Goal: Find specific page/section: Find specific page/section

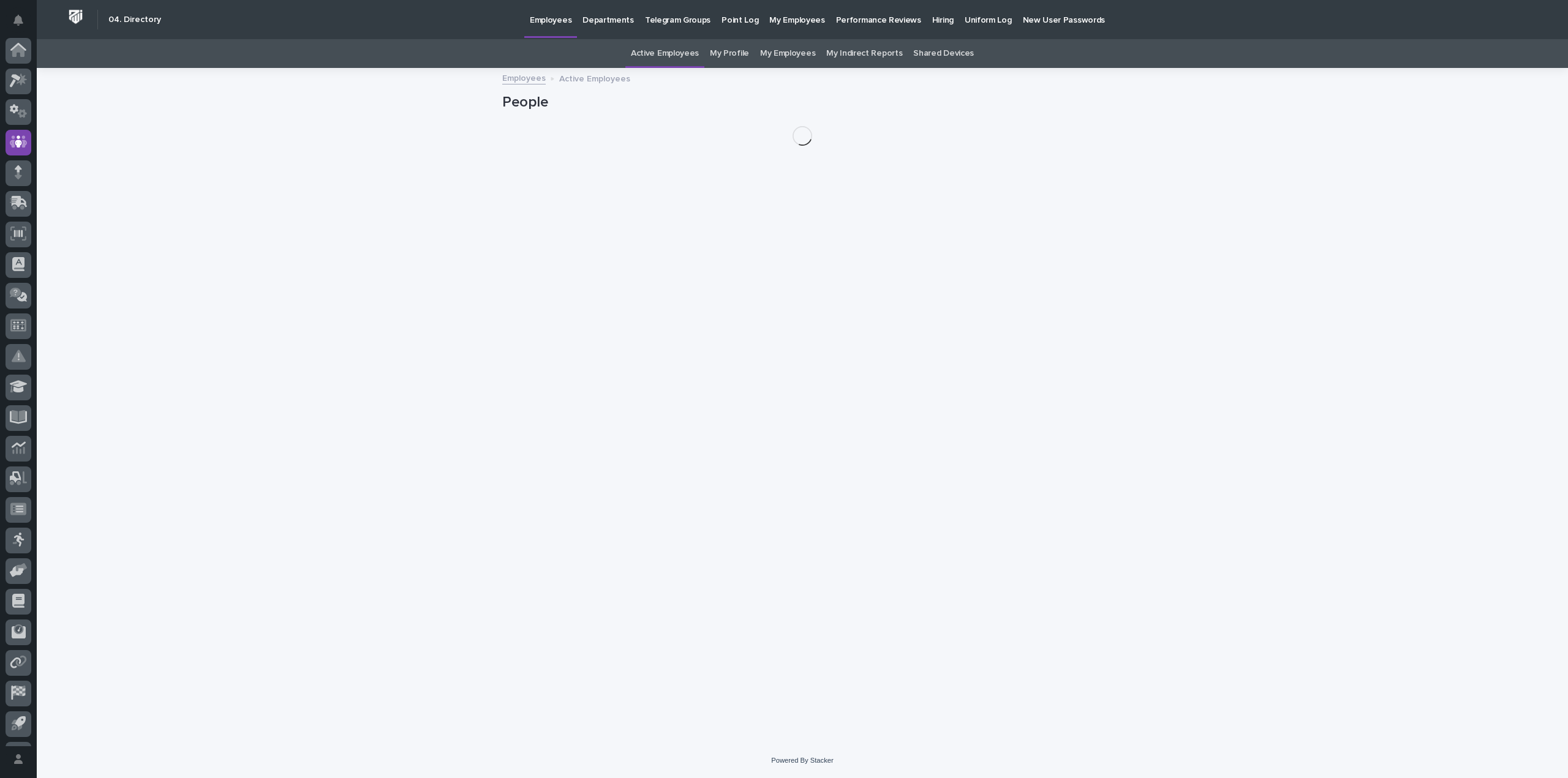
scroll to position [57, 0]
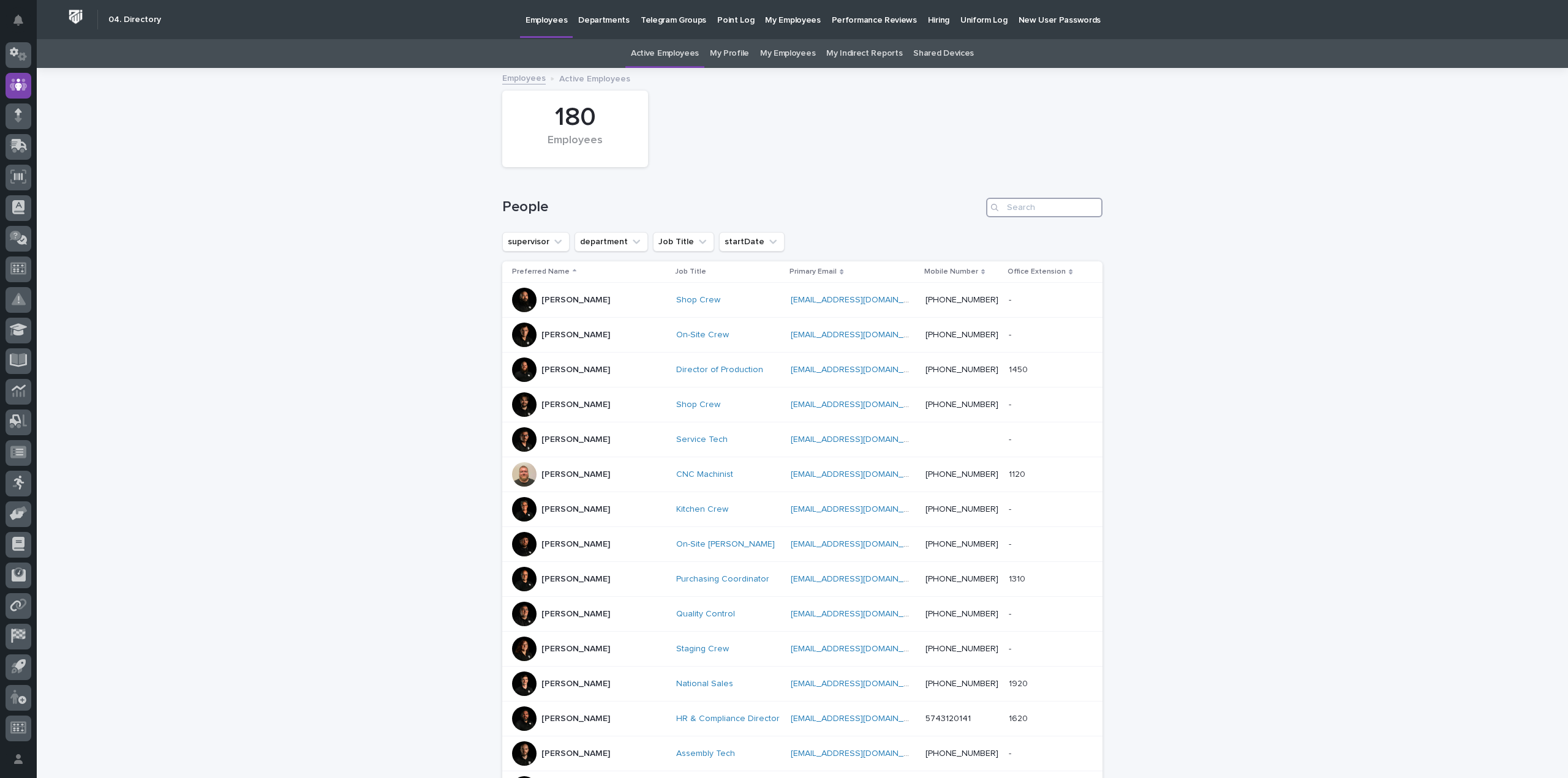
click at [1054, 204] on input "Search" at bounding box center [1044, 207] width 117 height 20
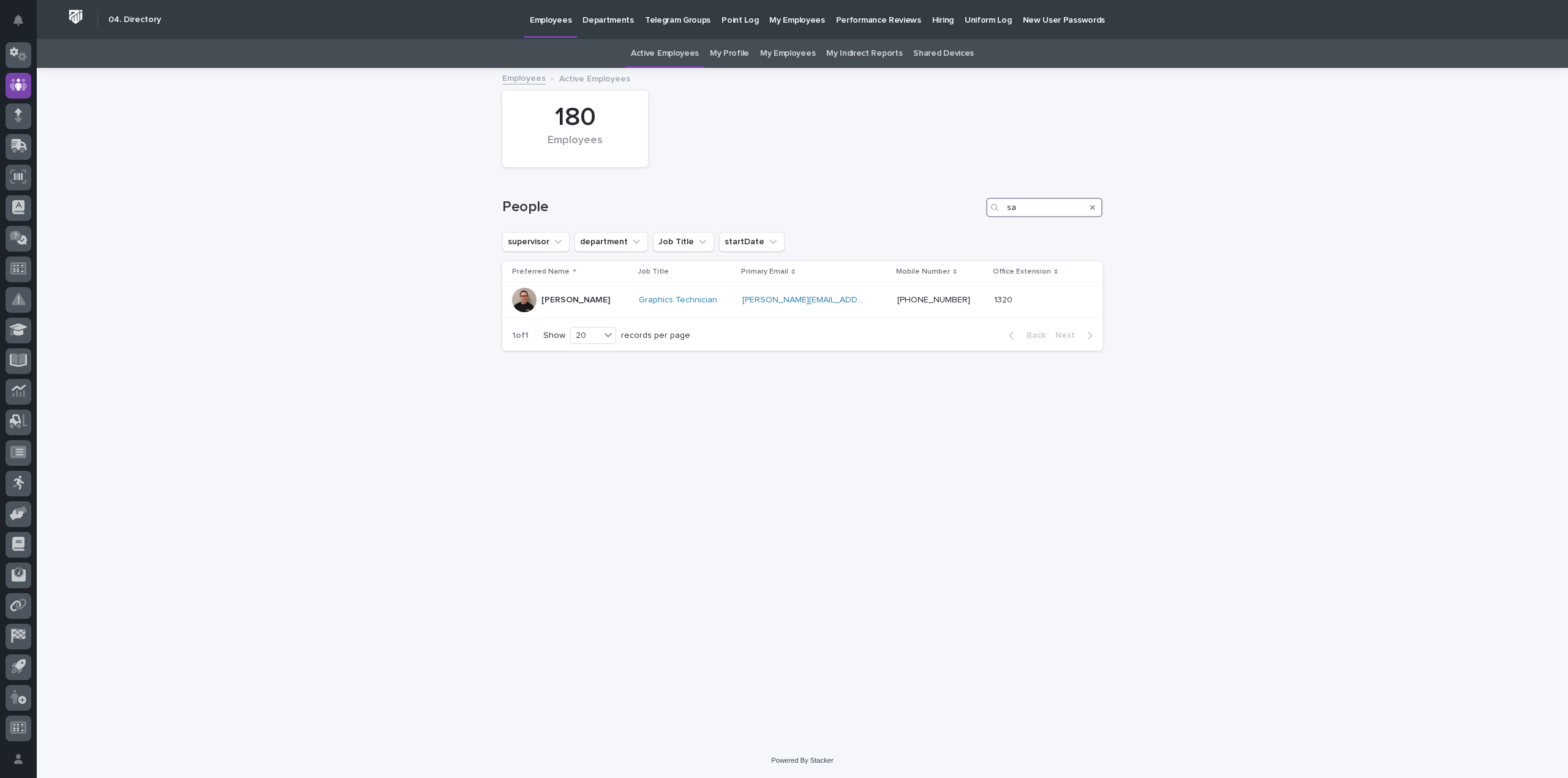
type input "s"
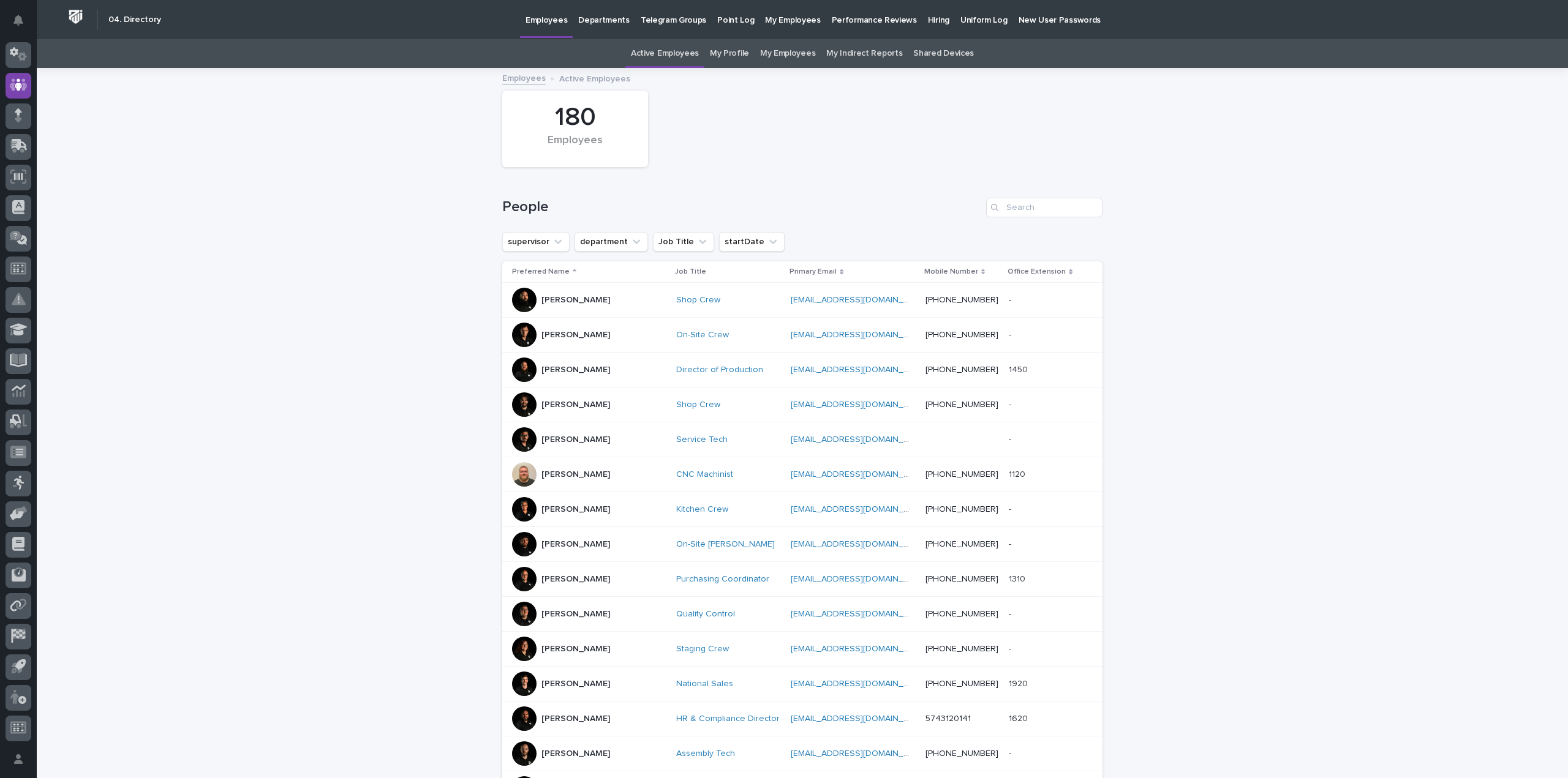
click at [580, 404] on p "[PERSON_NAME]" at bounding box center [576, 405] width 68 height 11
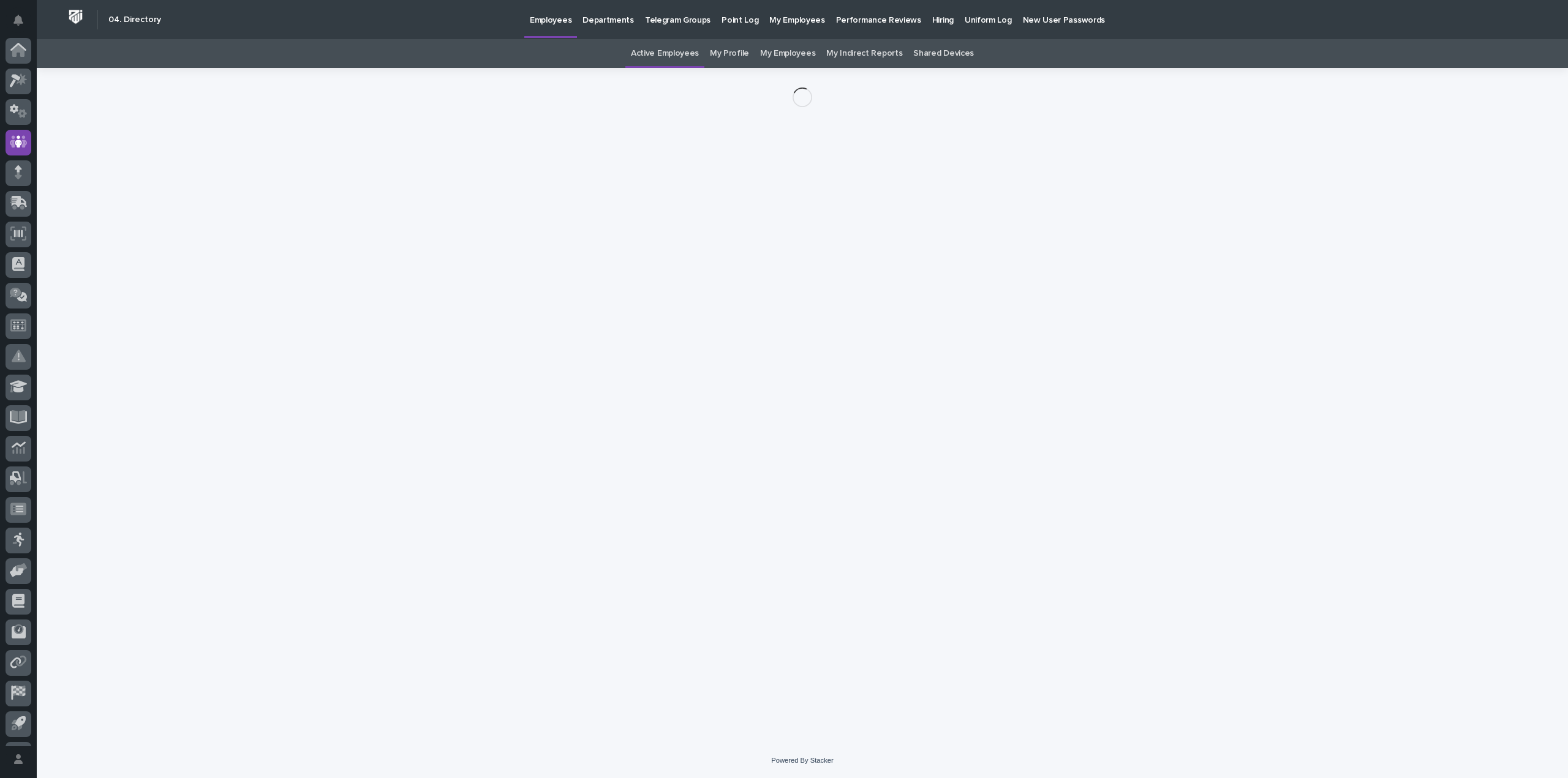
scroll to position [57, 0]
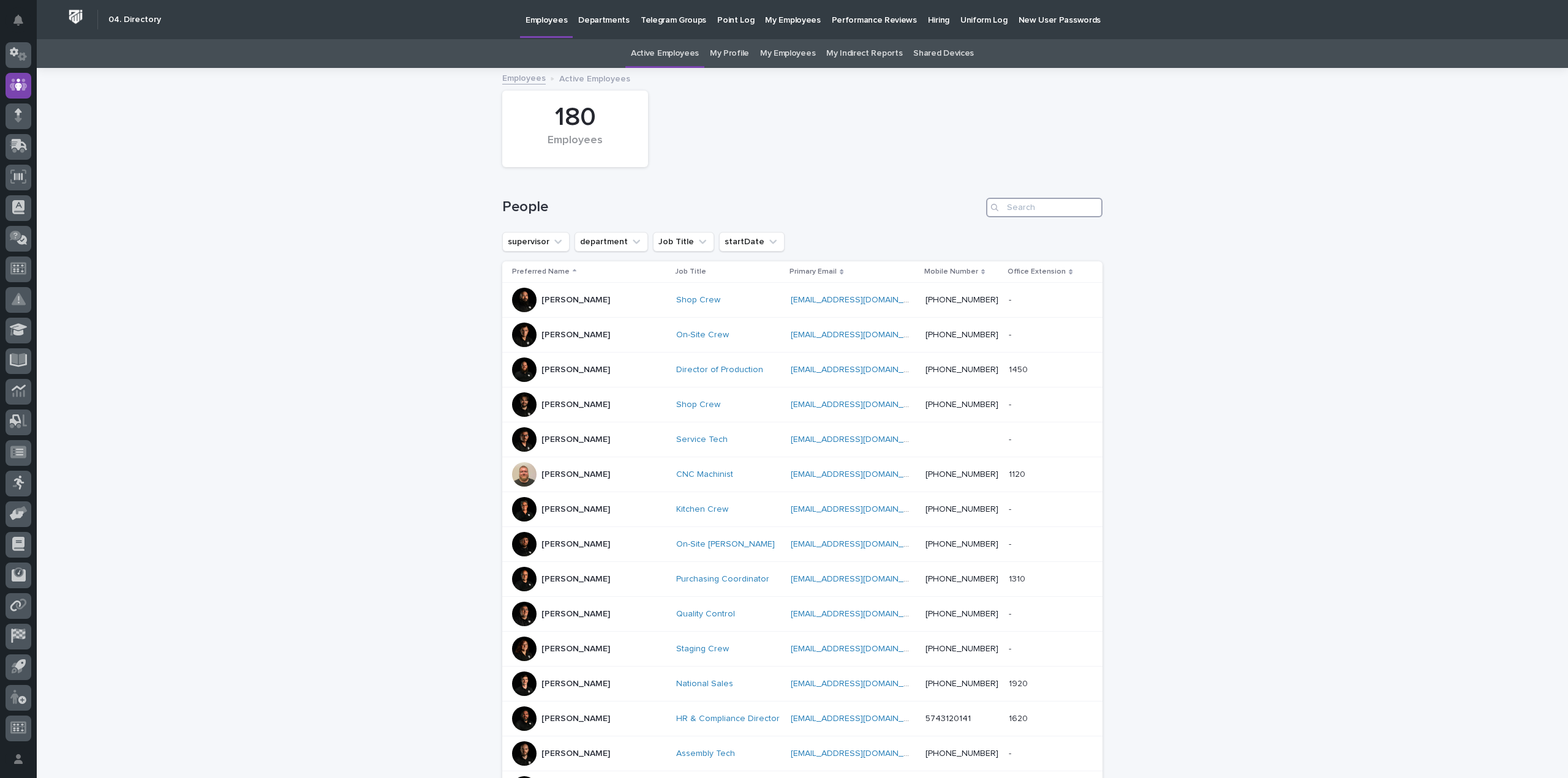
click at [1024, 210] on input "Search" at bounding box center [1044, 207] width 117 height 20
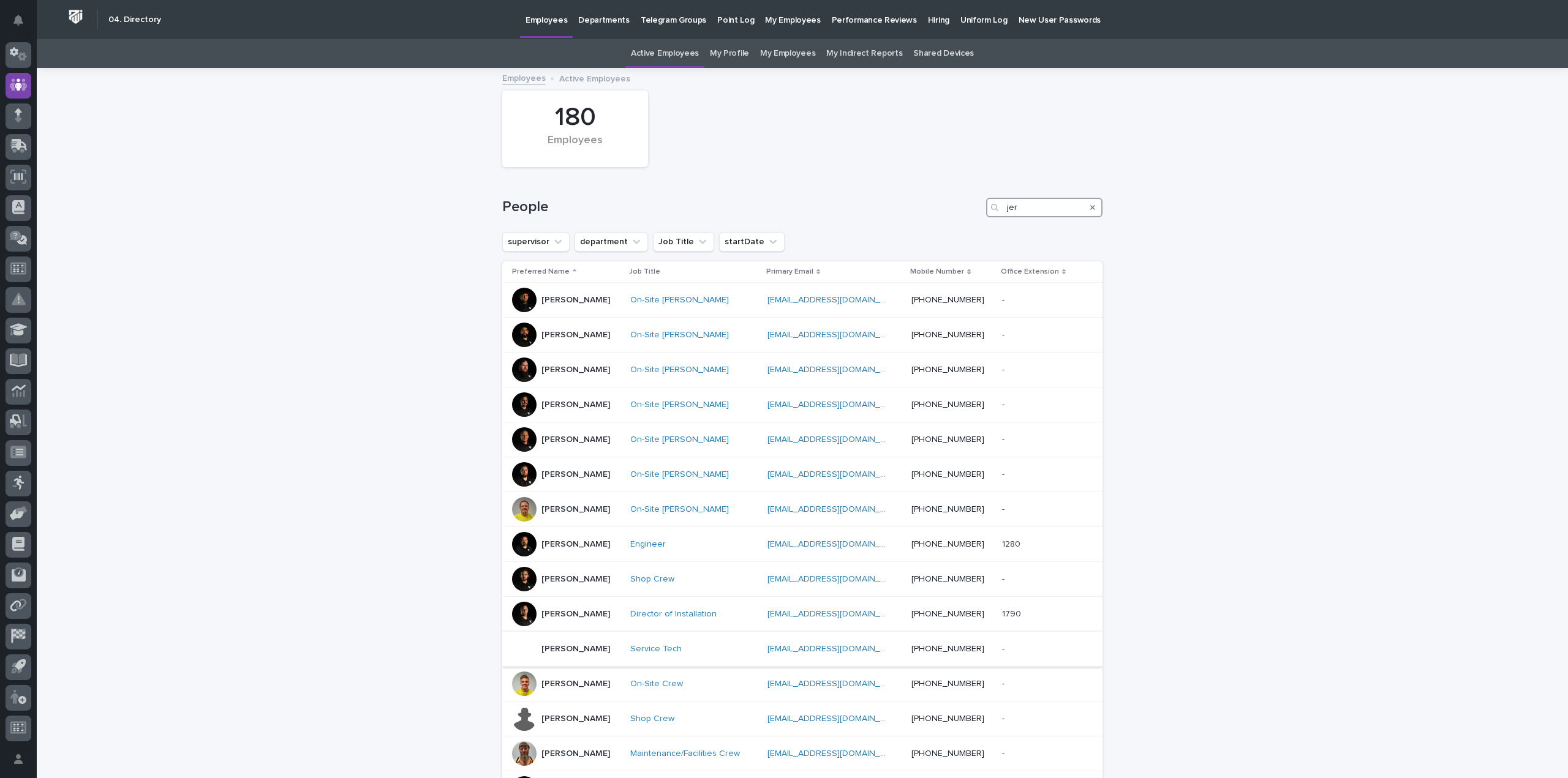
type input "jer"
click at [593, 655] on div "[PERSON_NAME]" at bounding box center [566, 649] width 108 height 24
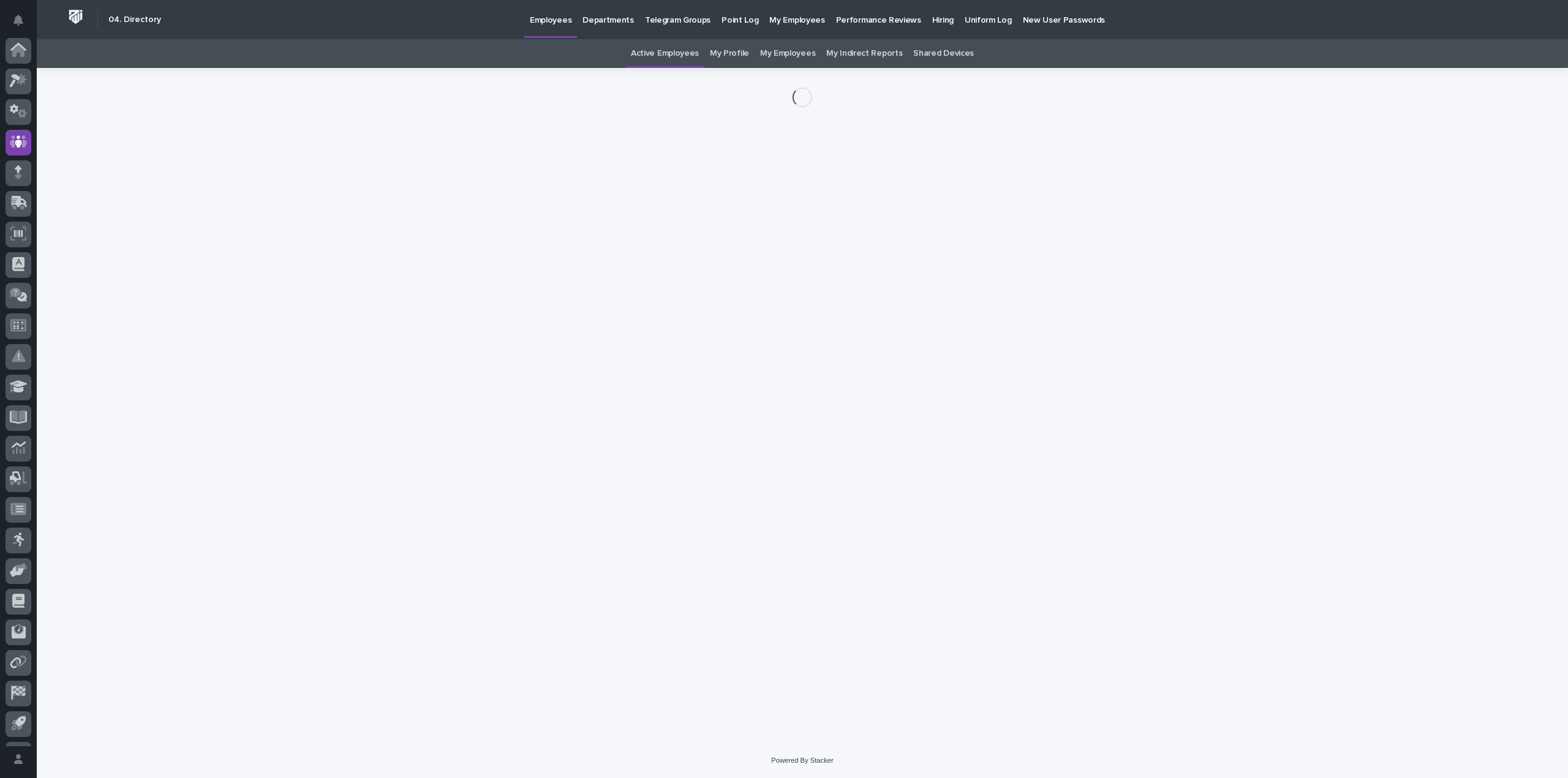
scroll to position [57, 0]
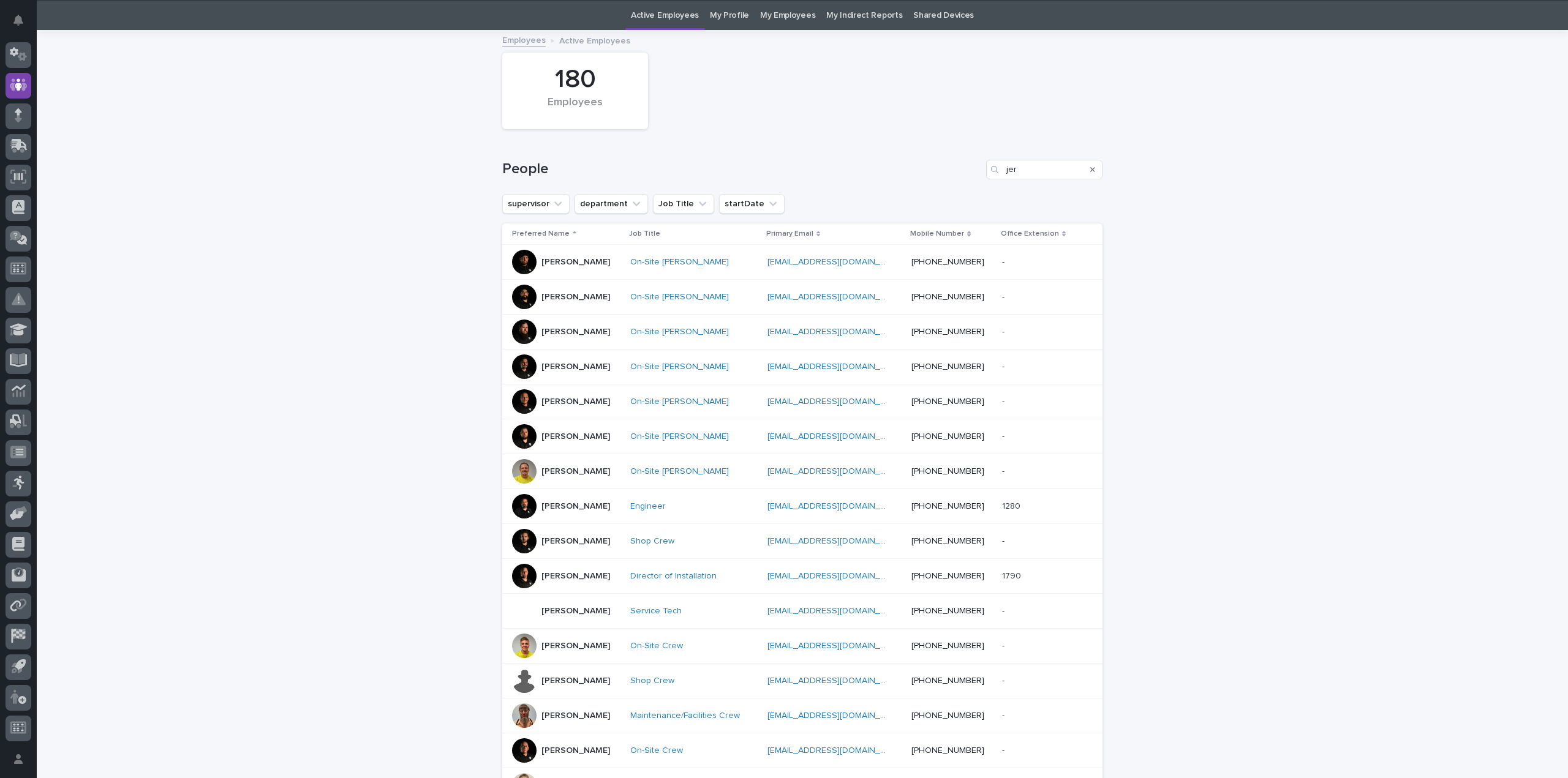
scroll to position [39, 0]
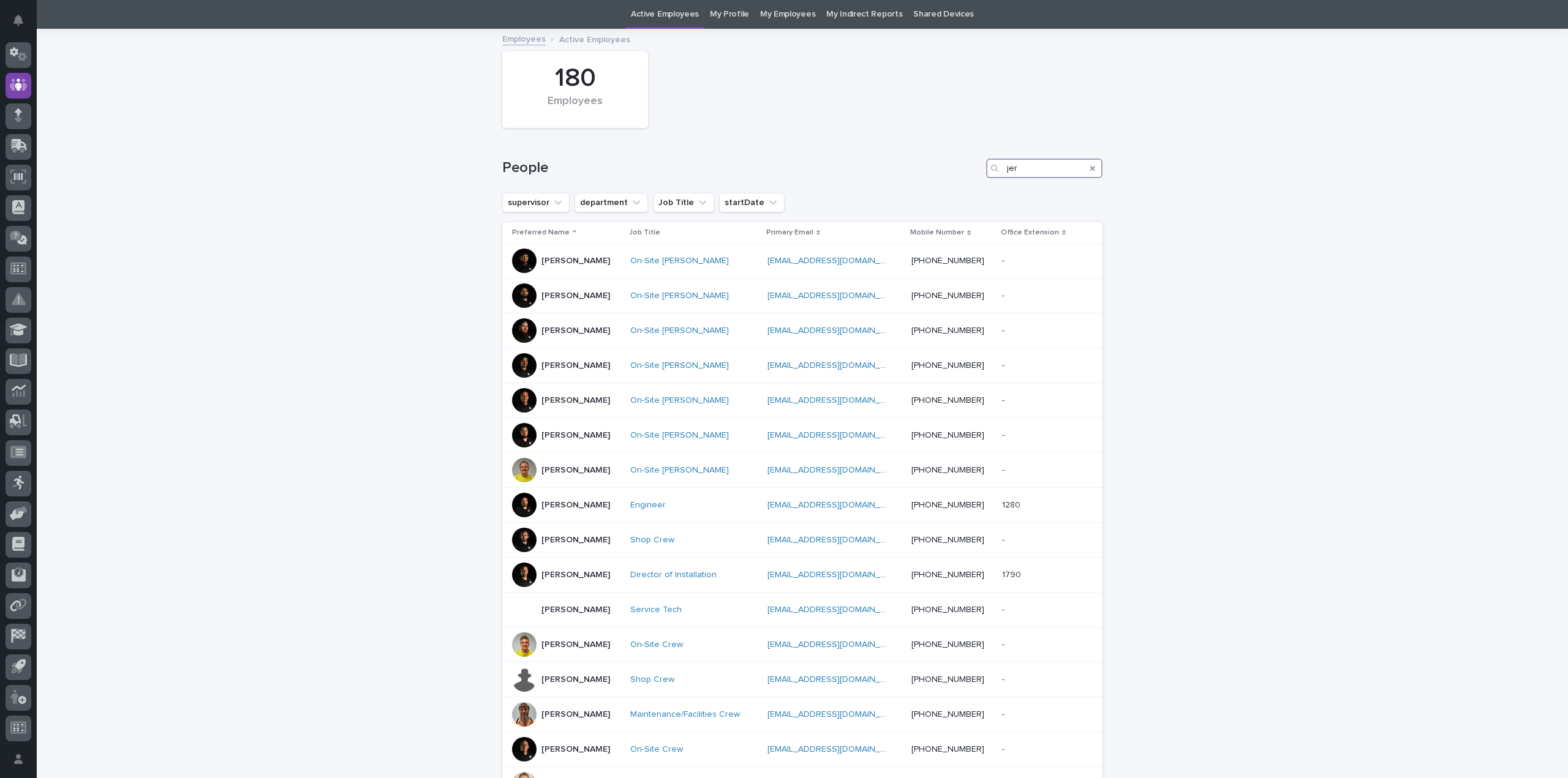
drag, startPoint x: 1015, startPoint y: 170, endPoint x: 977, endPoint y: 175, distance: 38.3
click at [977, 175] on div "People jer" at bounding box center [802, 168] width 600 height 20
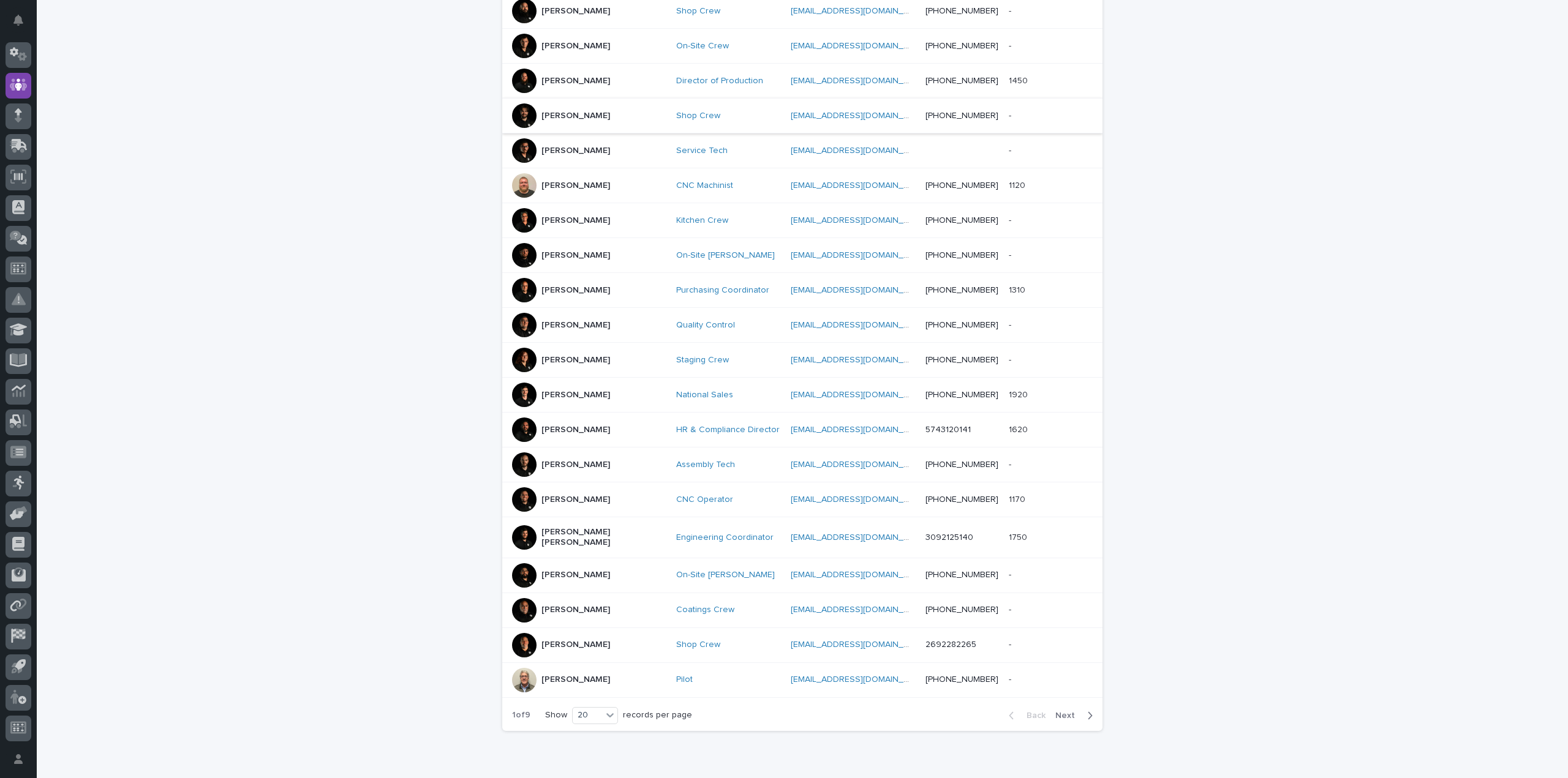
scroll to position [342, 0]
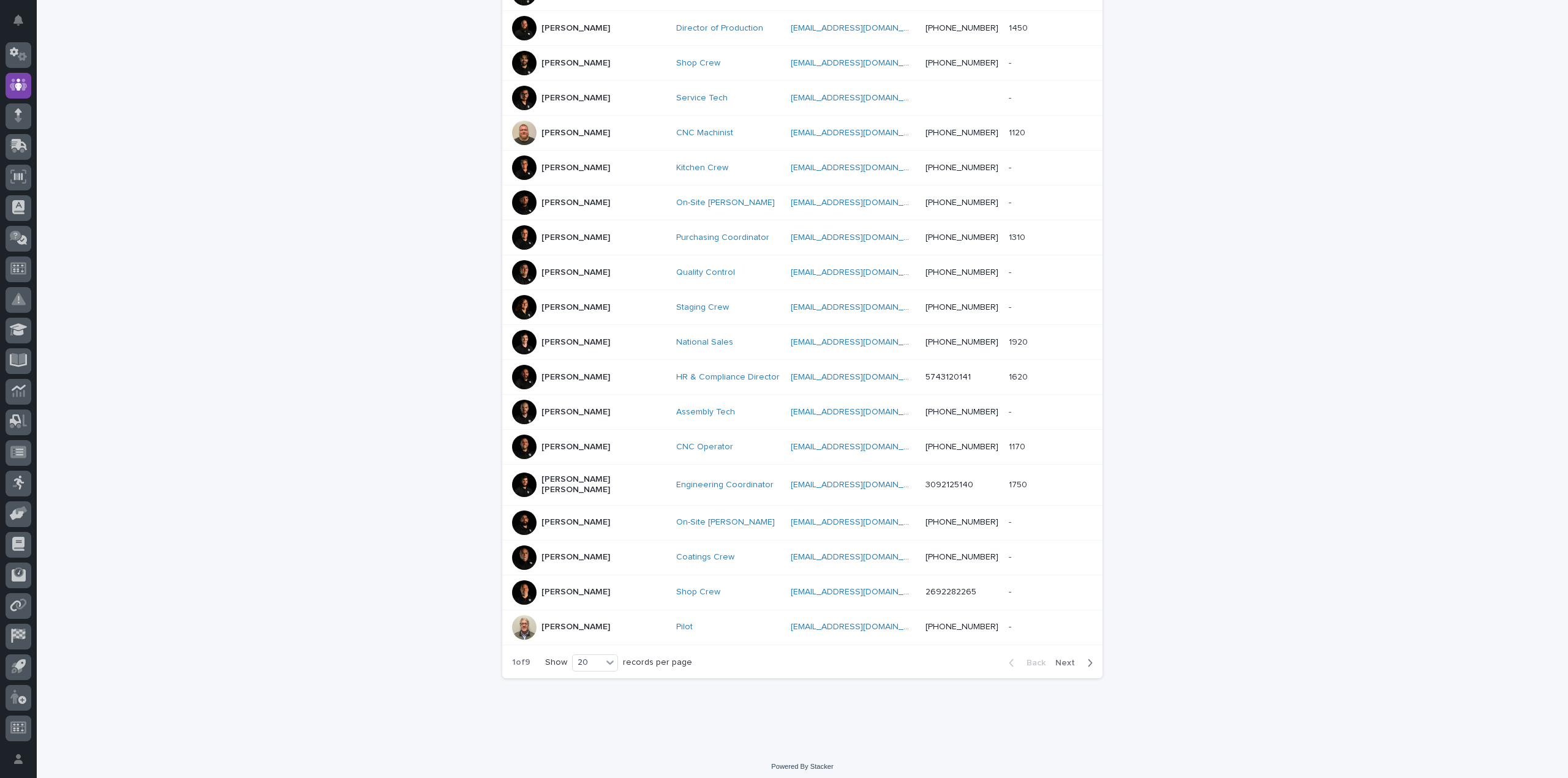
click at [542, 446] on p "[PERSON_NAME]" at bounding box center [576, 447] width 68 height 11
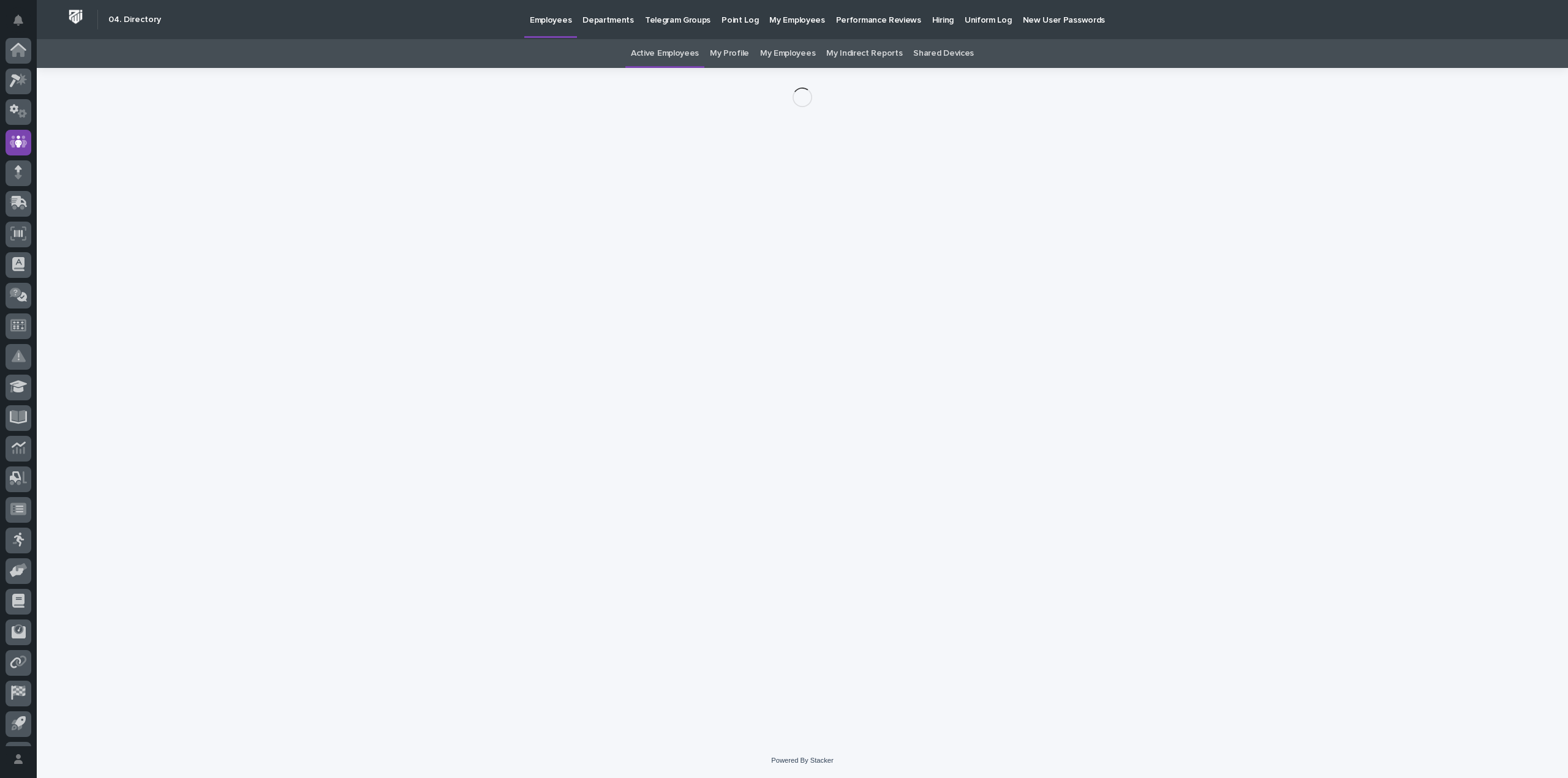
scroll to position [57, 0]
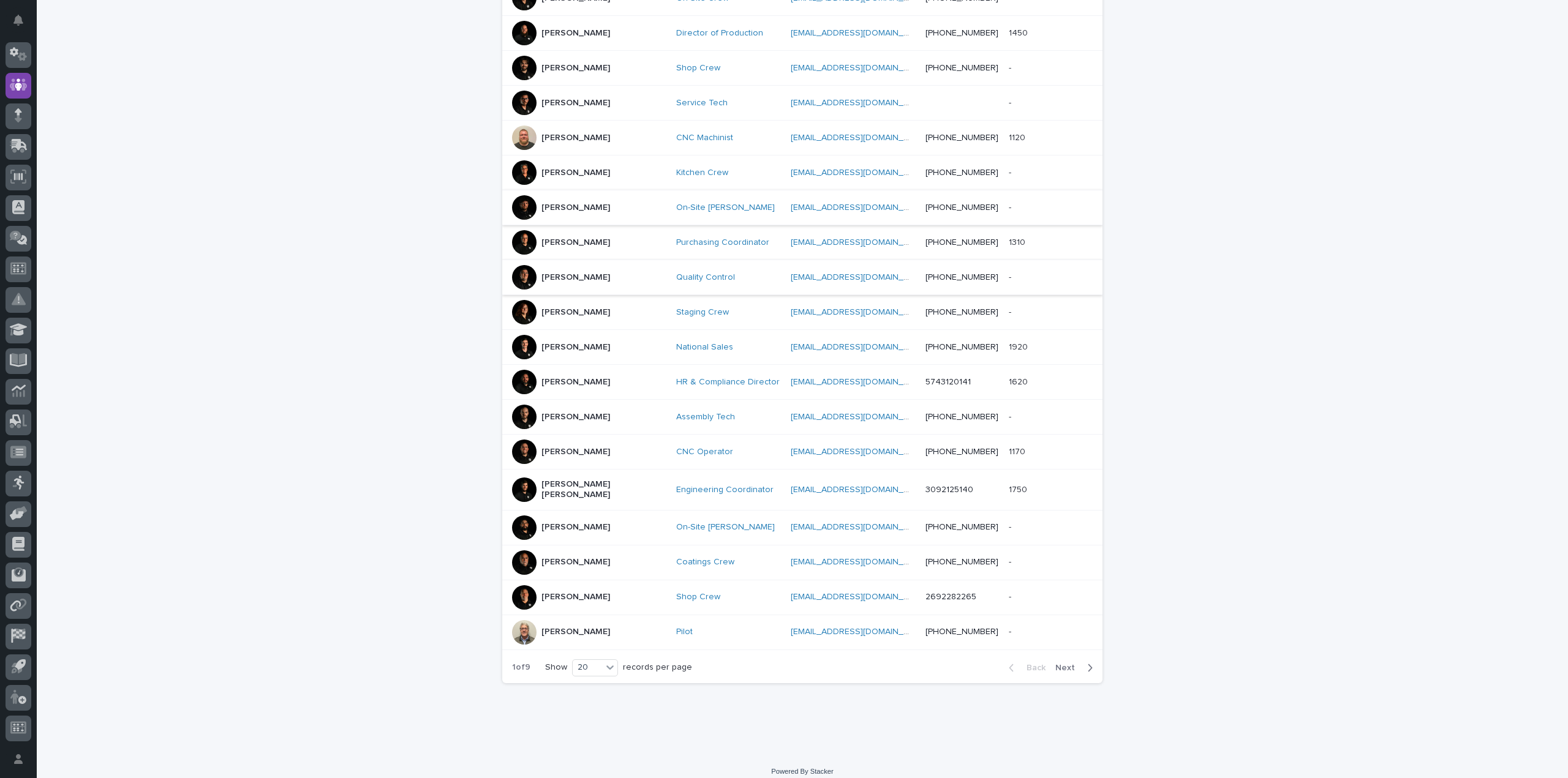
scroll to position [342, 0]
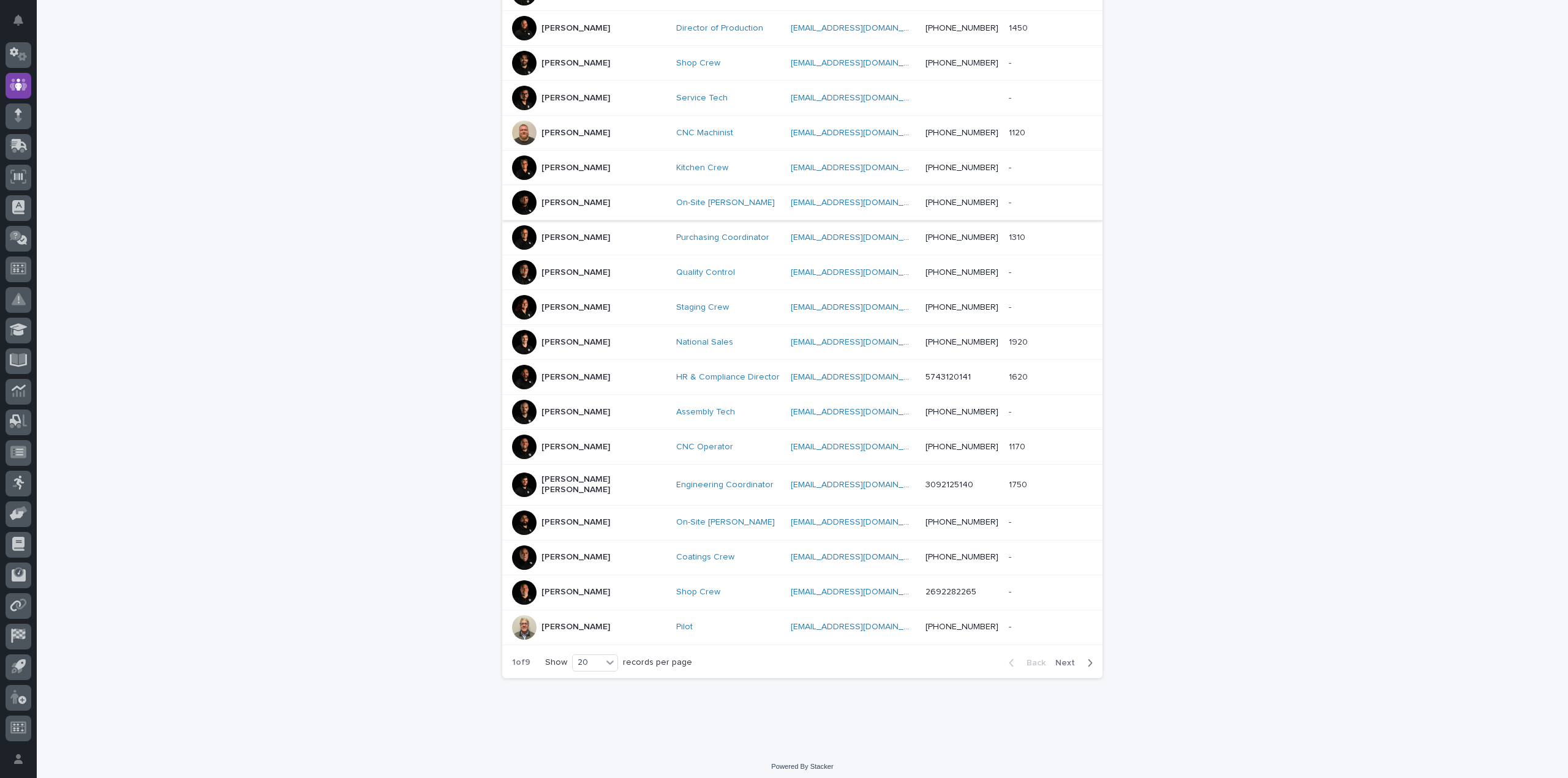
click at [564, 517] on p "[PERSON_NAME]" at bounding box center [576, 522] width 68 height 11
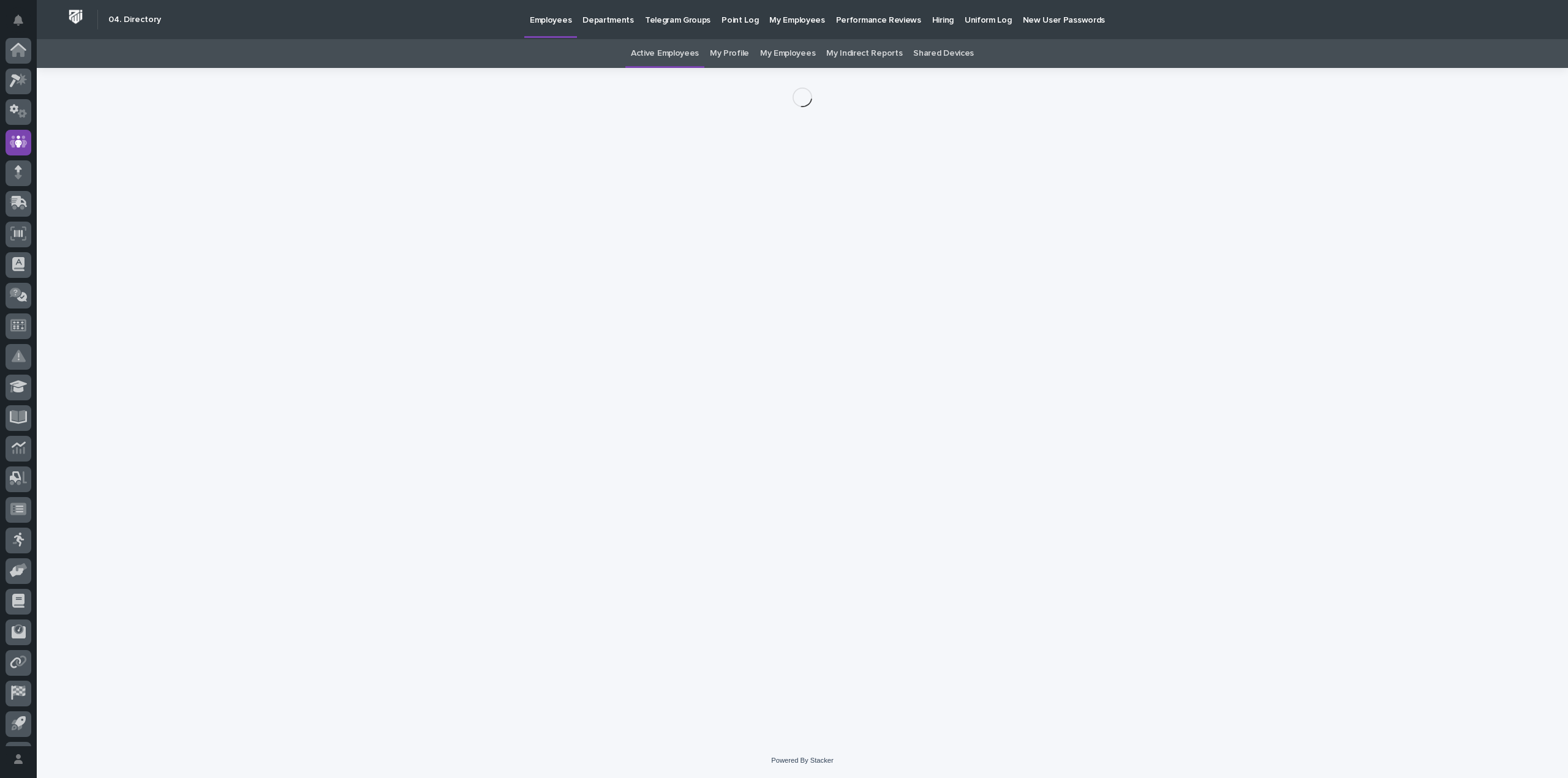
scroll to position [57, 0]
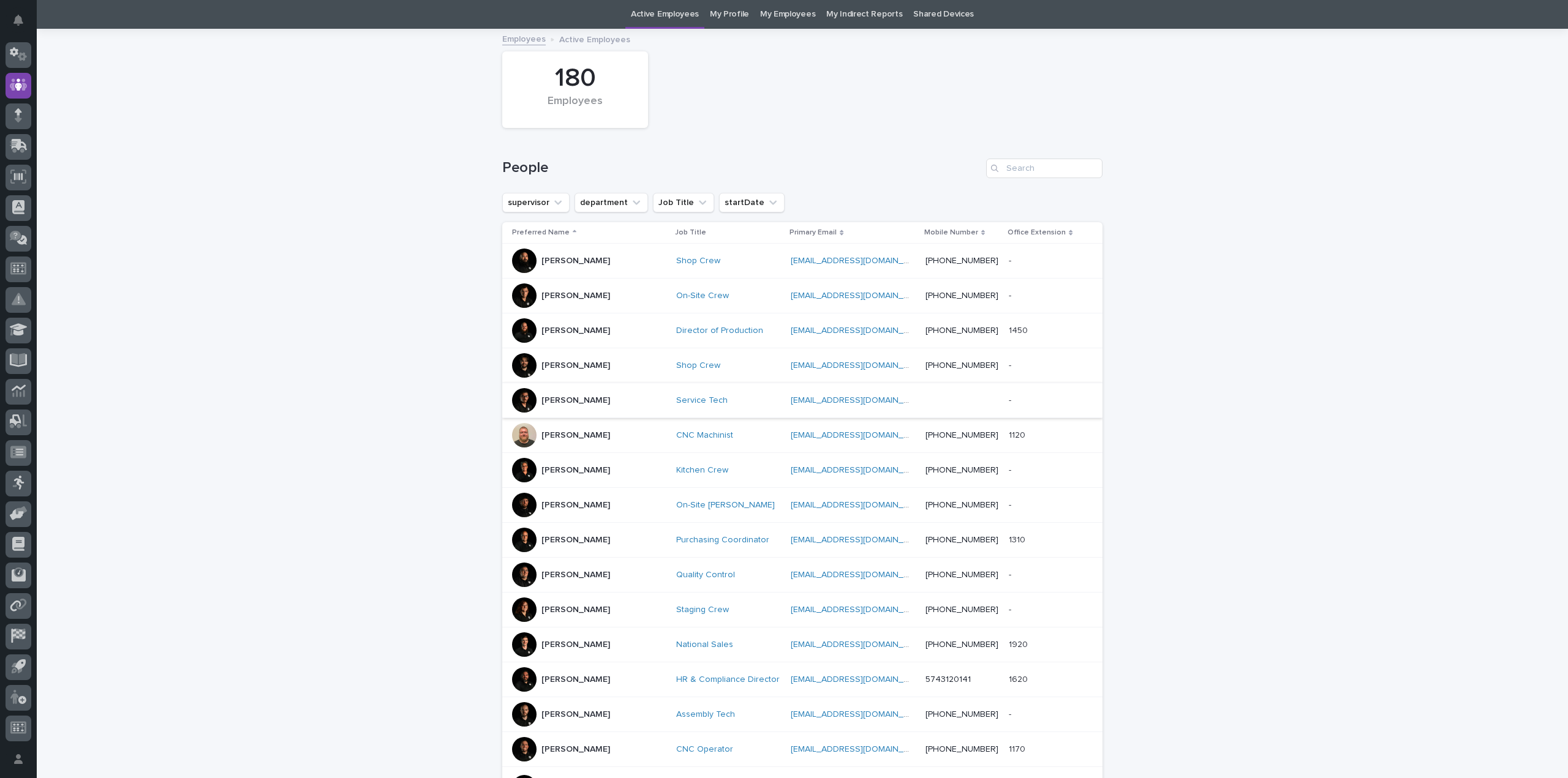
scroll to position [342, 0]
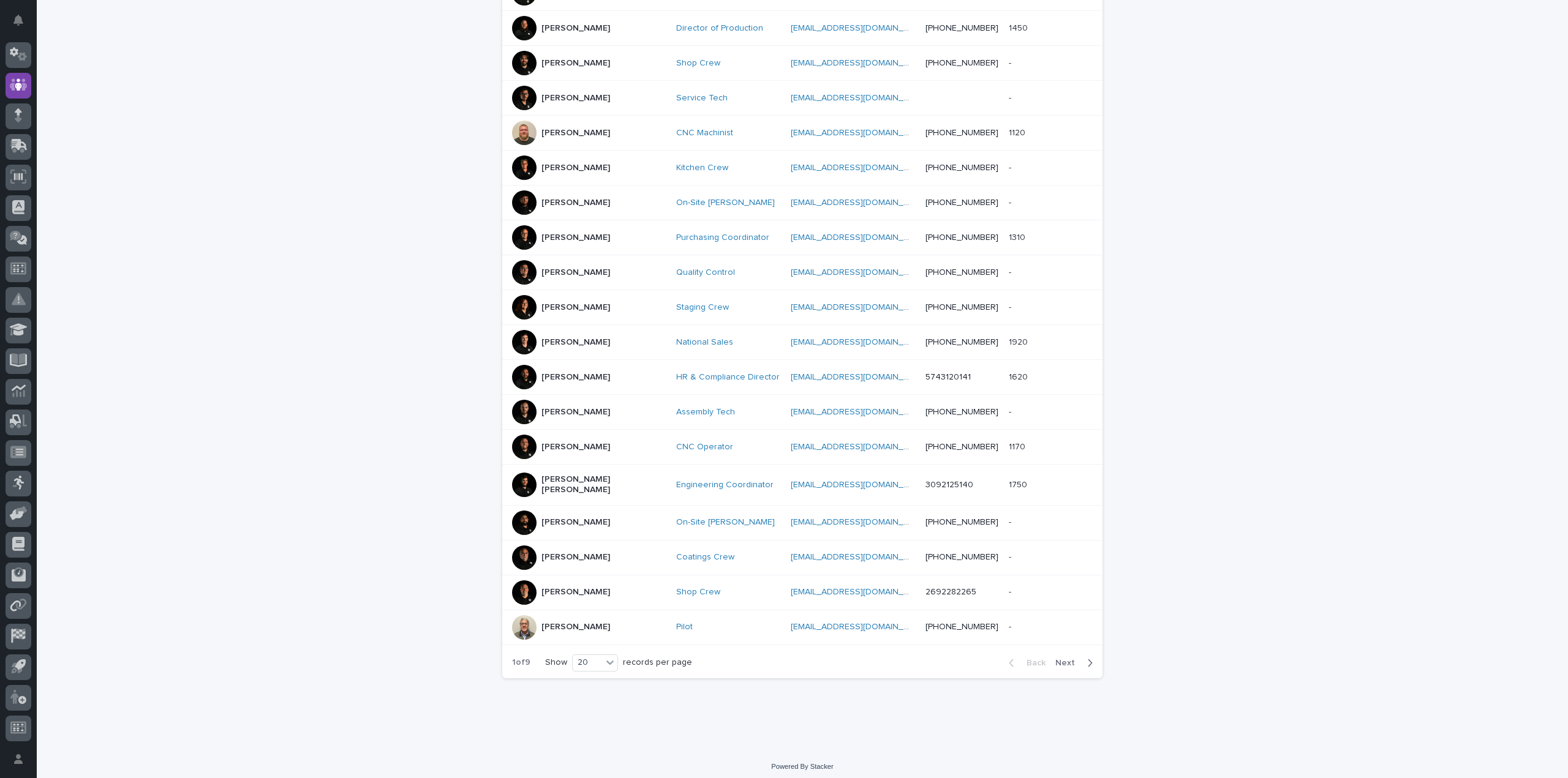
click at [1063, 659] on span "Next" at bounding box center [1068, 663] width 27 height 9
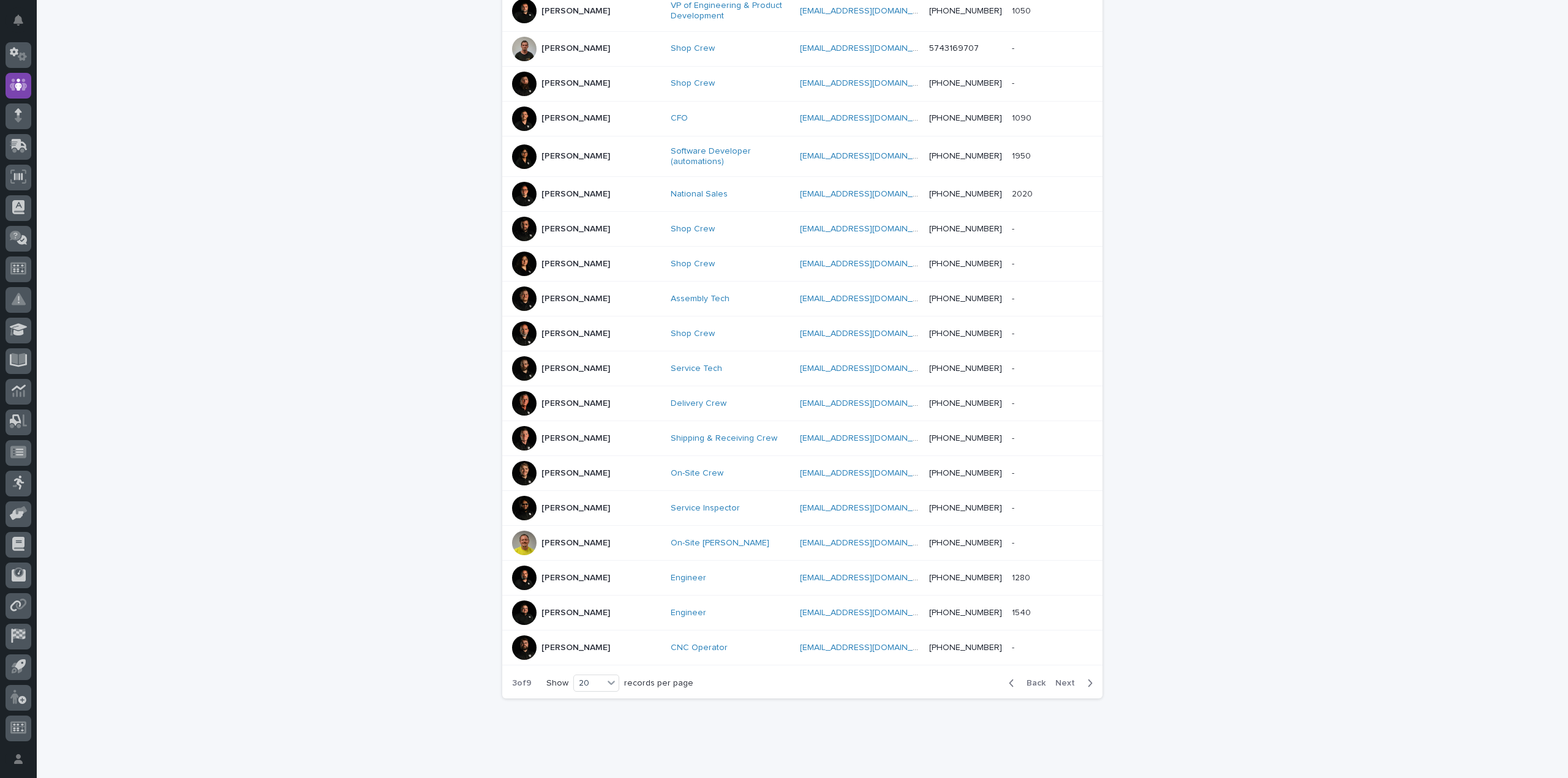
scroll to position [347, 0]
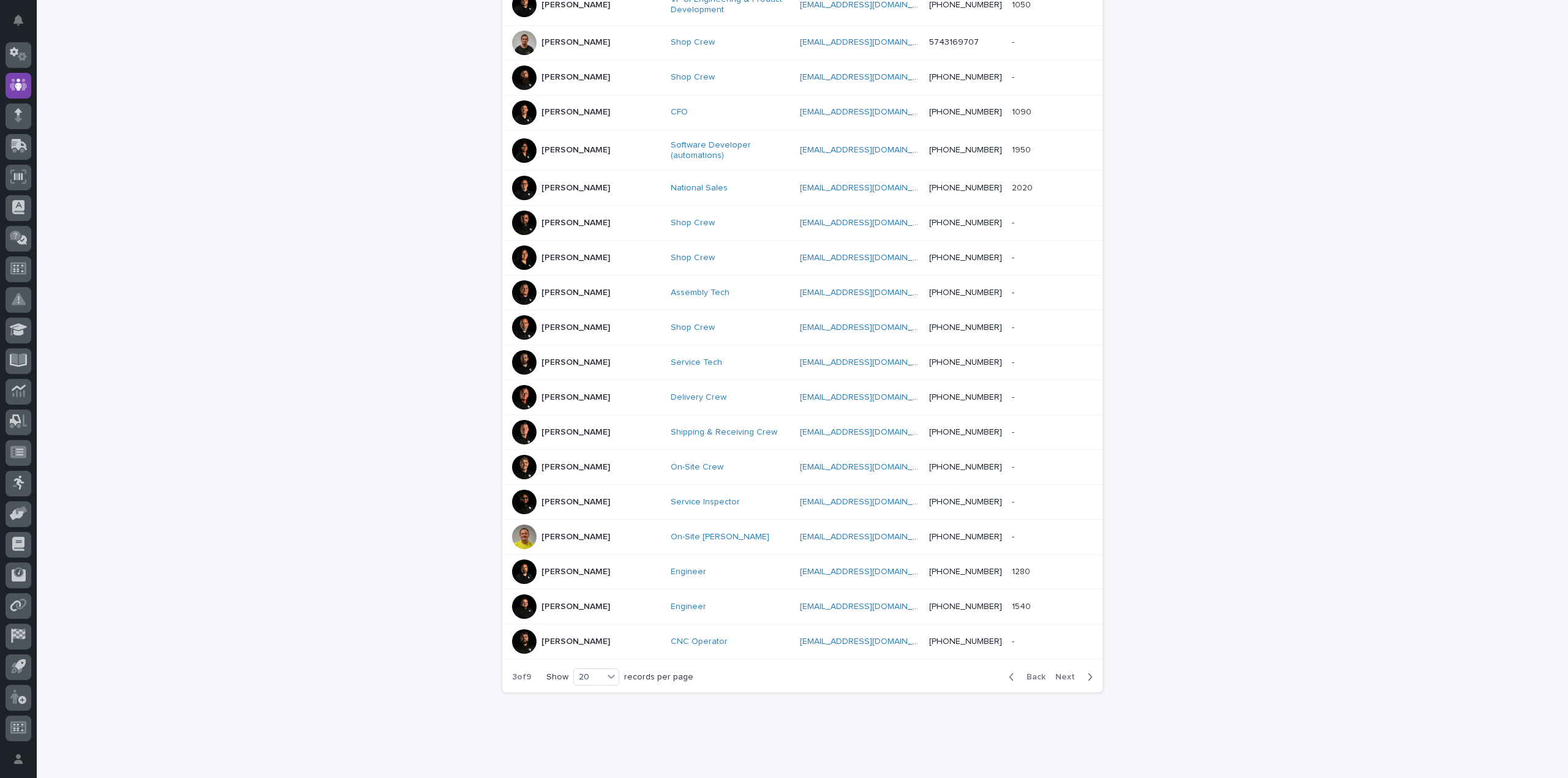
click at [1063, 661] on div "Back Next" at bounding box center [1051, 676] width 104 height 31
click at [1061, 673] on span "Next" at bounding box center [1068, 677] width 27 height 9
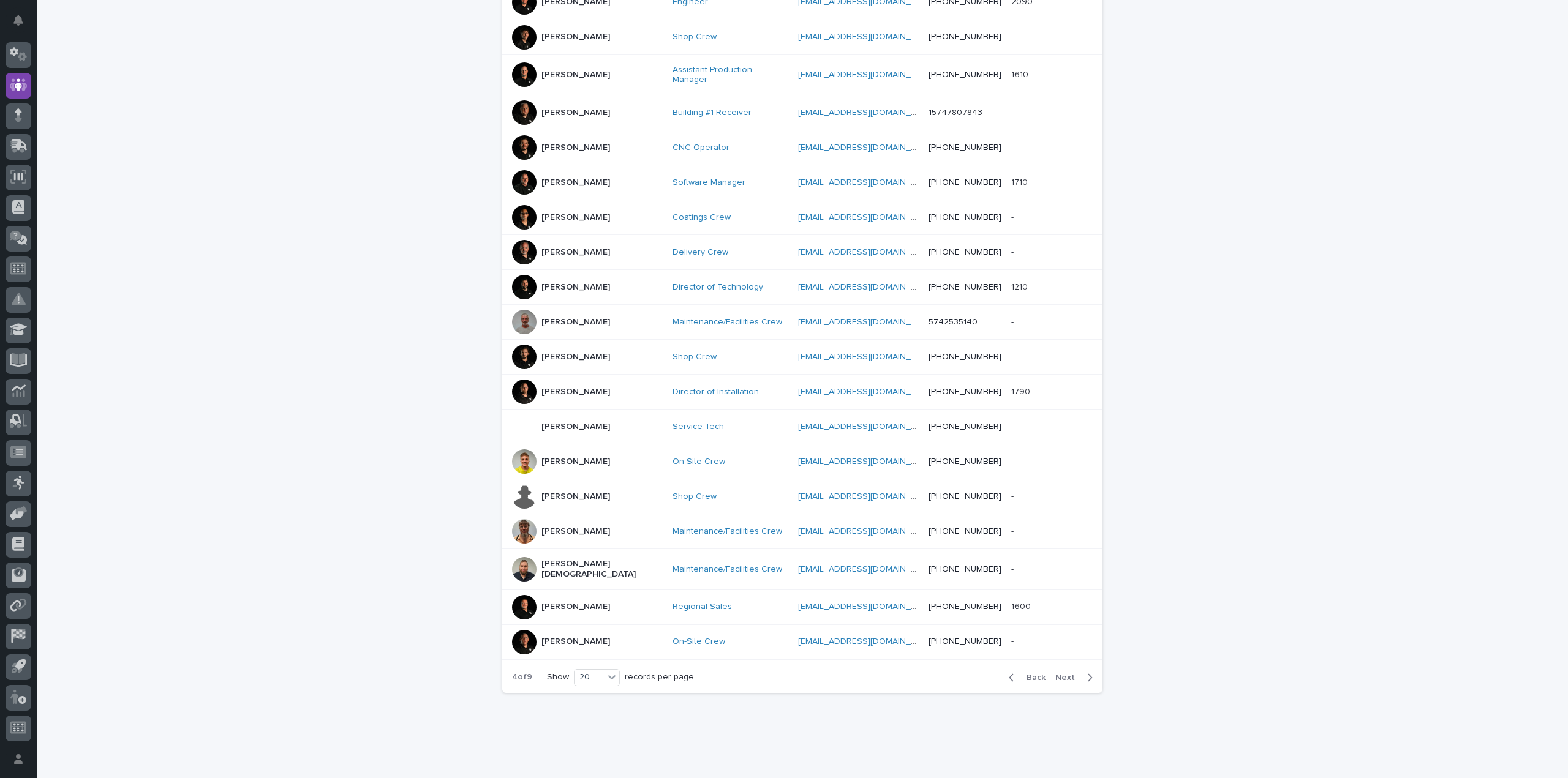
click at [1061, 674] on span "Next" at bounding box center [1068, 678] width 27 height 9
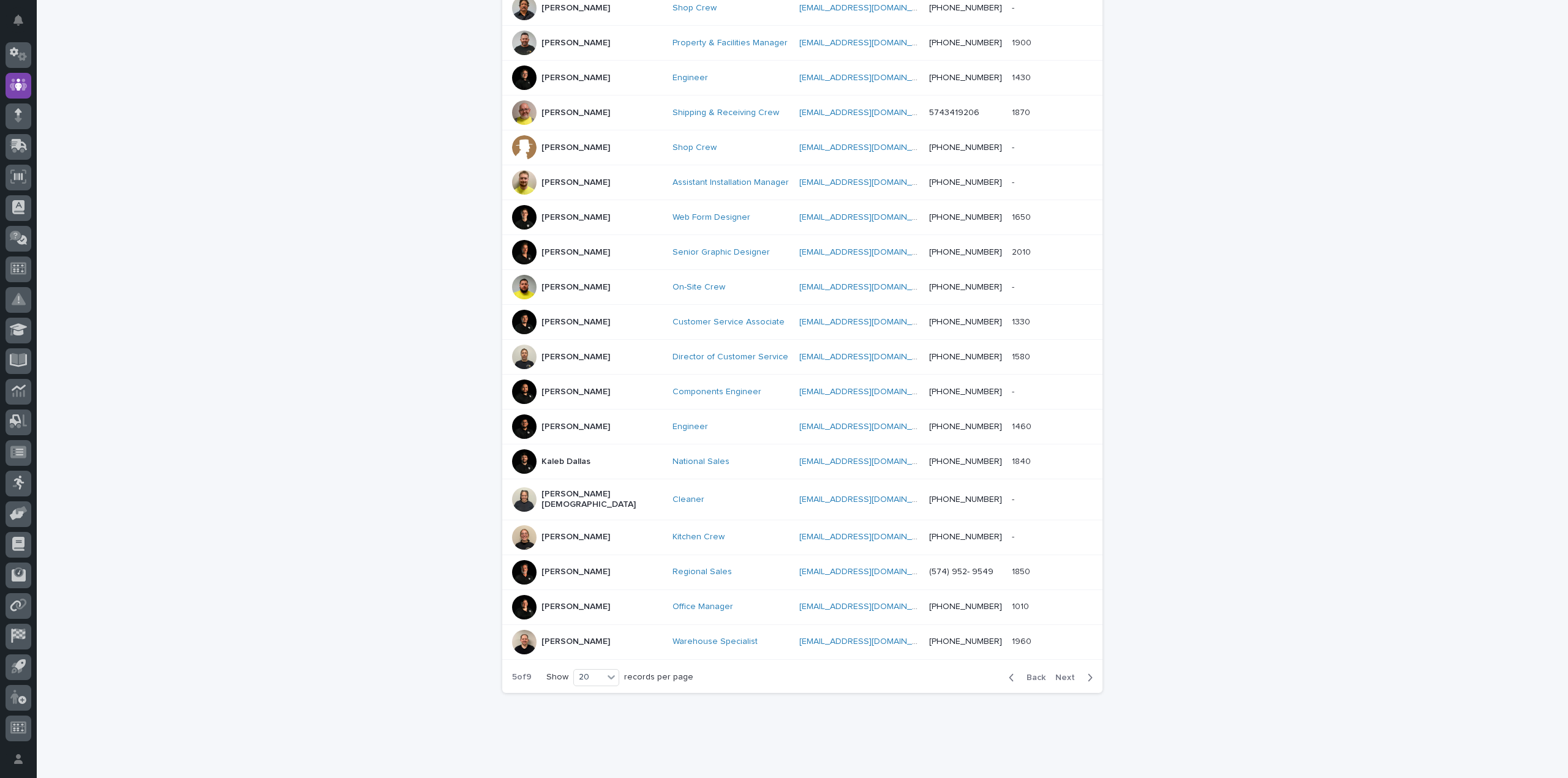
click at [1061, 674] on span "Next" at bounding box center [1068, 678] width 27 height 9
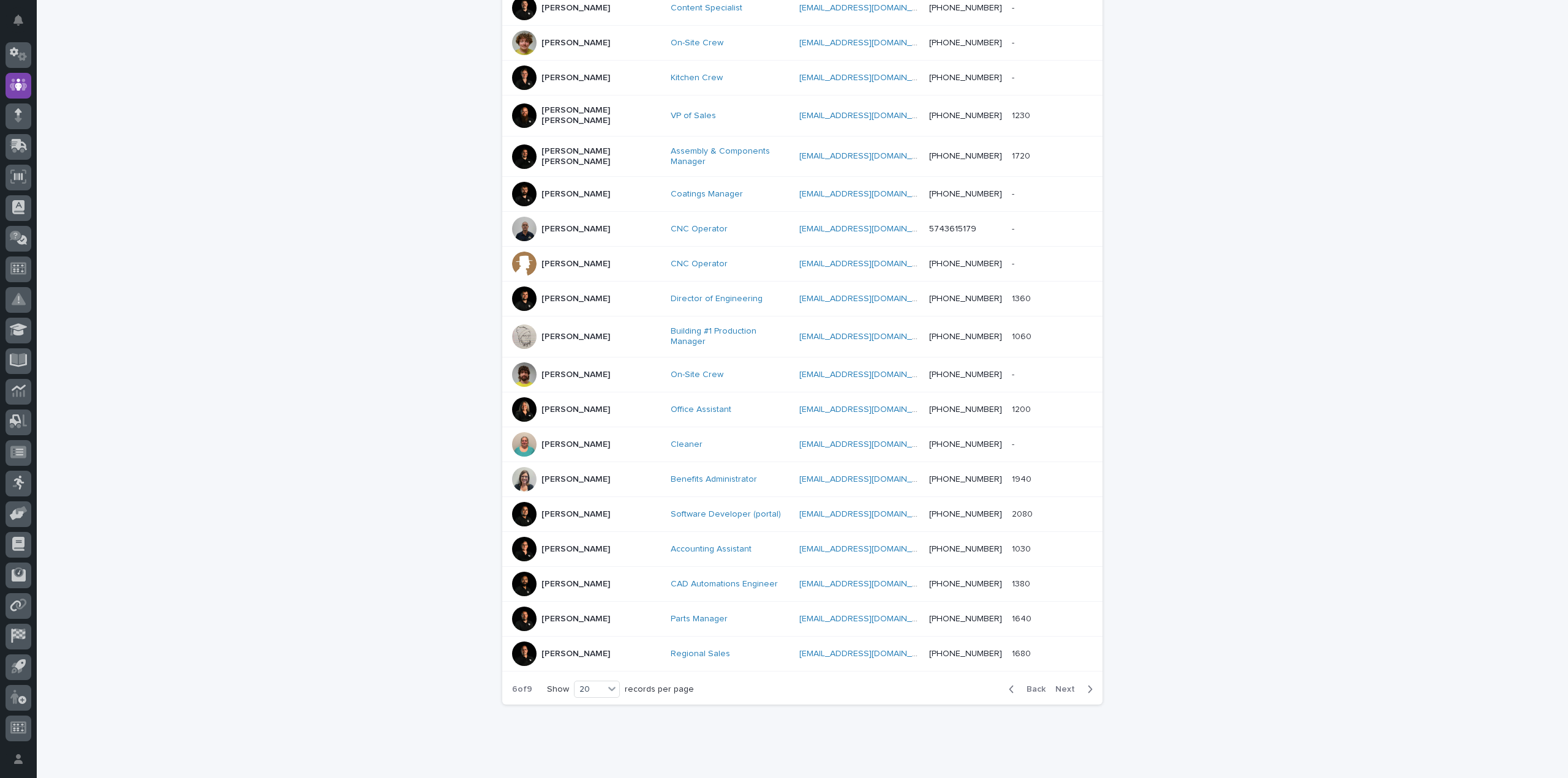
scroll to position [347, 0]
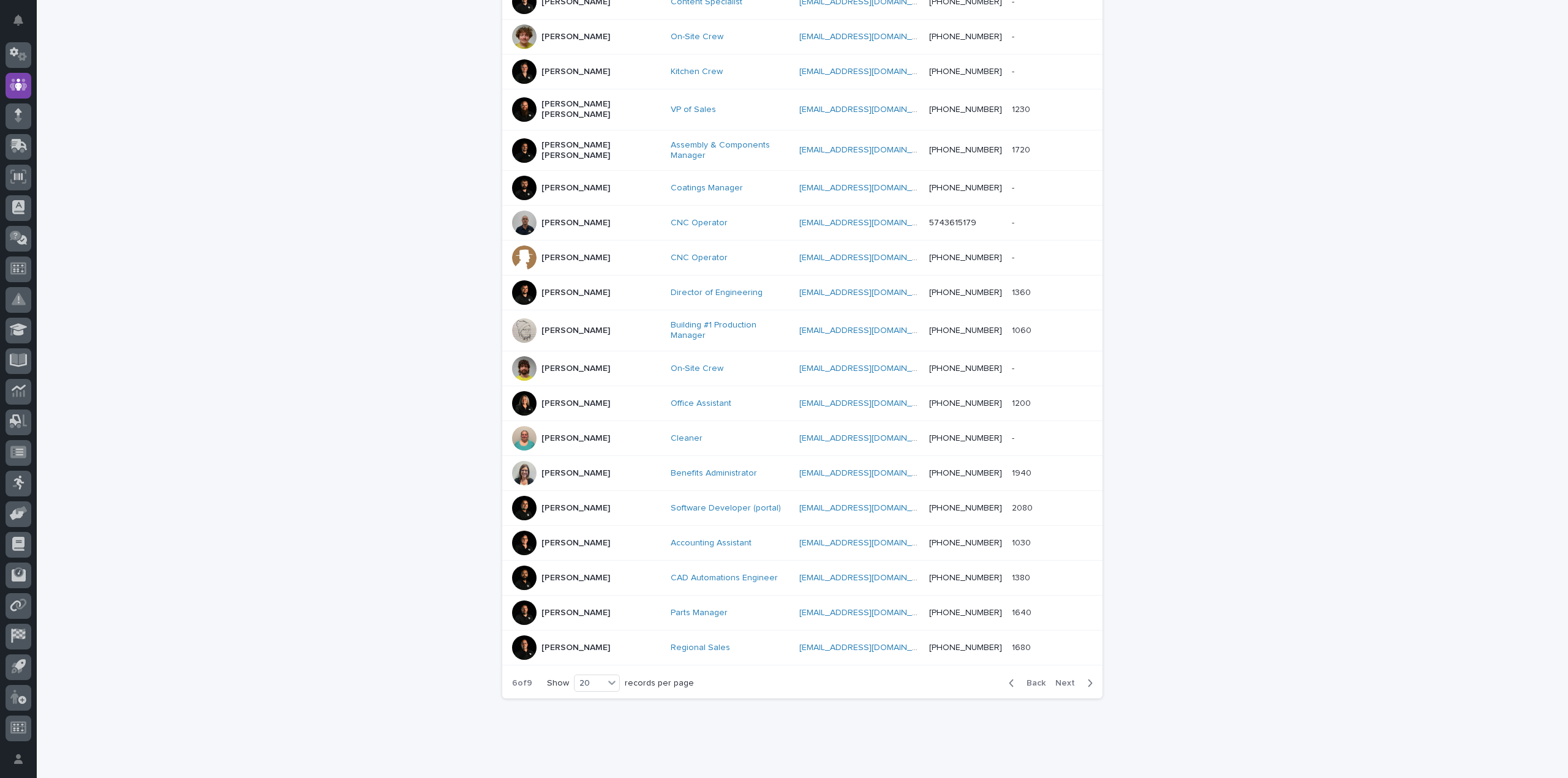
click at [1061, 679] on span "Next" at bounding box center [1068, 683] width 27 height 9
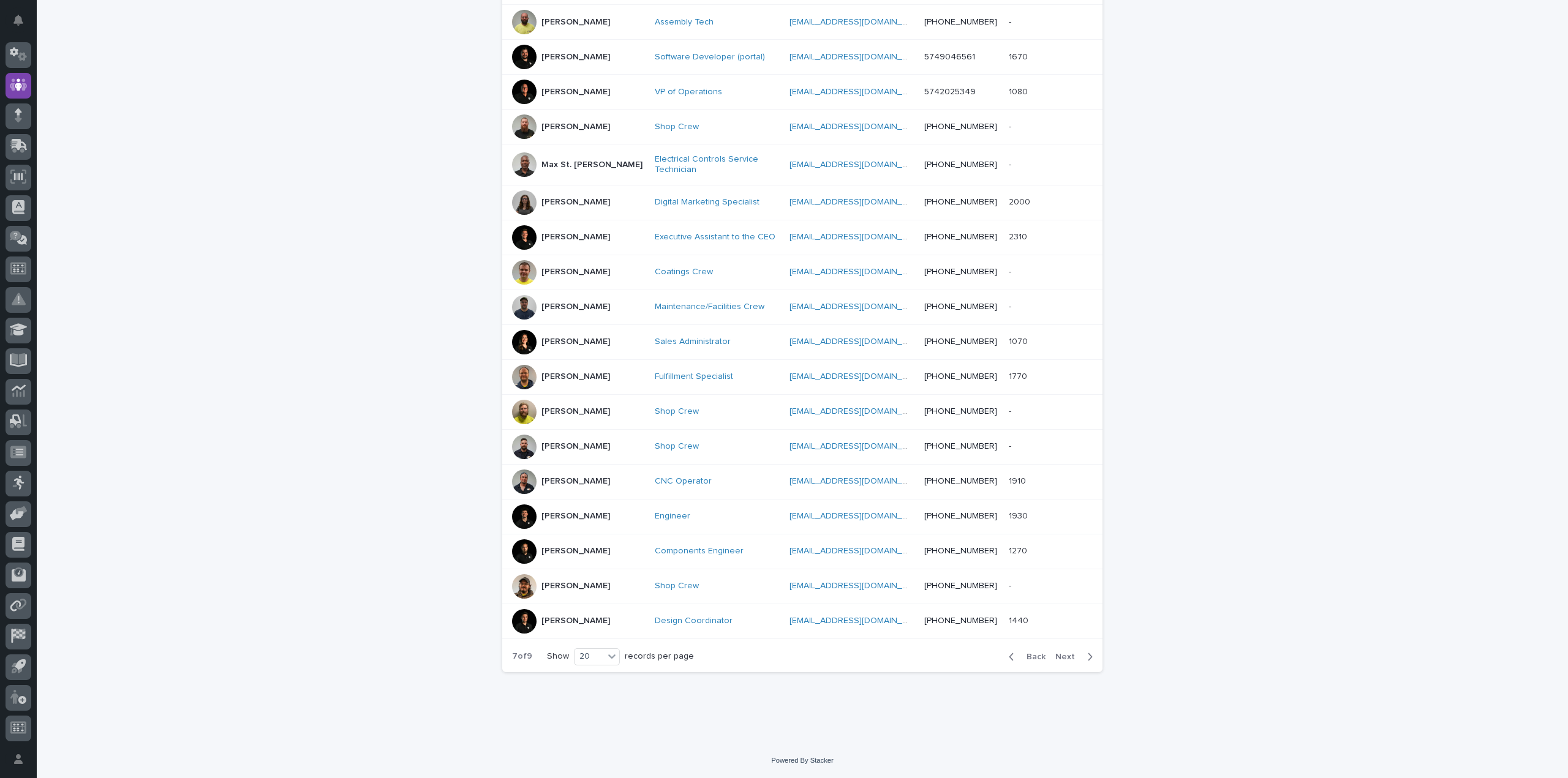
scroll to position [345, 0]
click at [1061, 659] on span "Next" at bounding box center [1068, 660] width 27 height 9
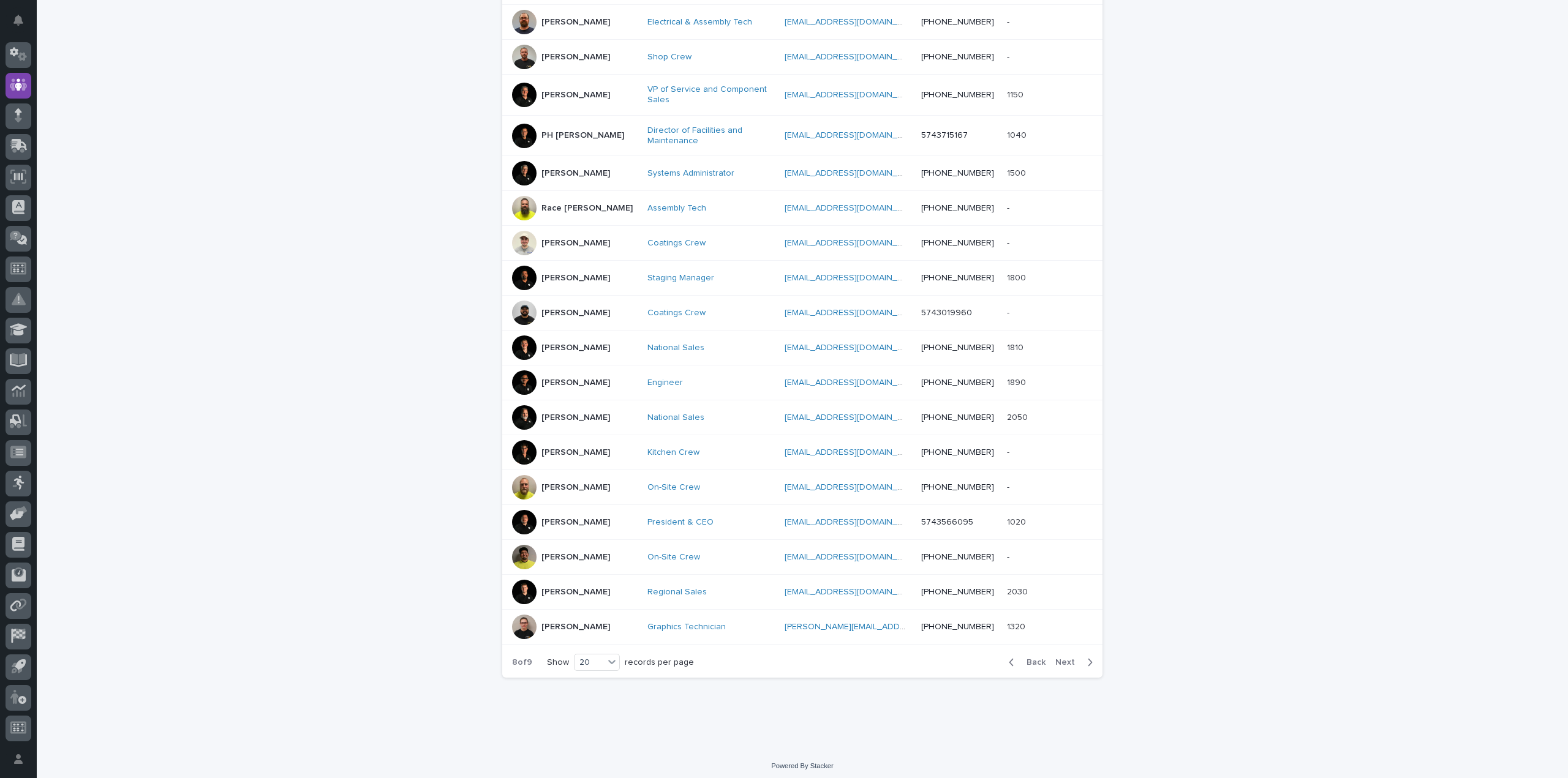
click at [1064, 661] on span "Next" at bounding box center [1068, 662] width 27 height 9
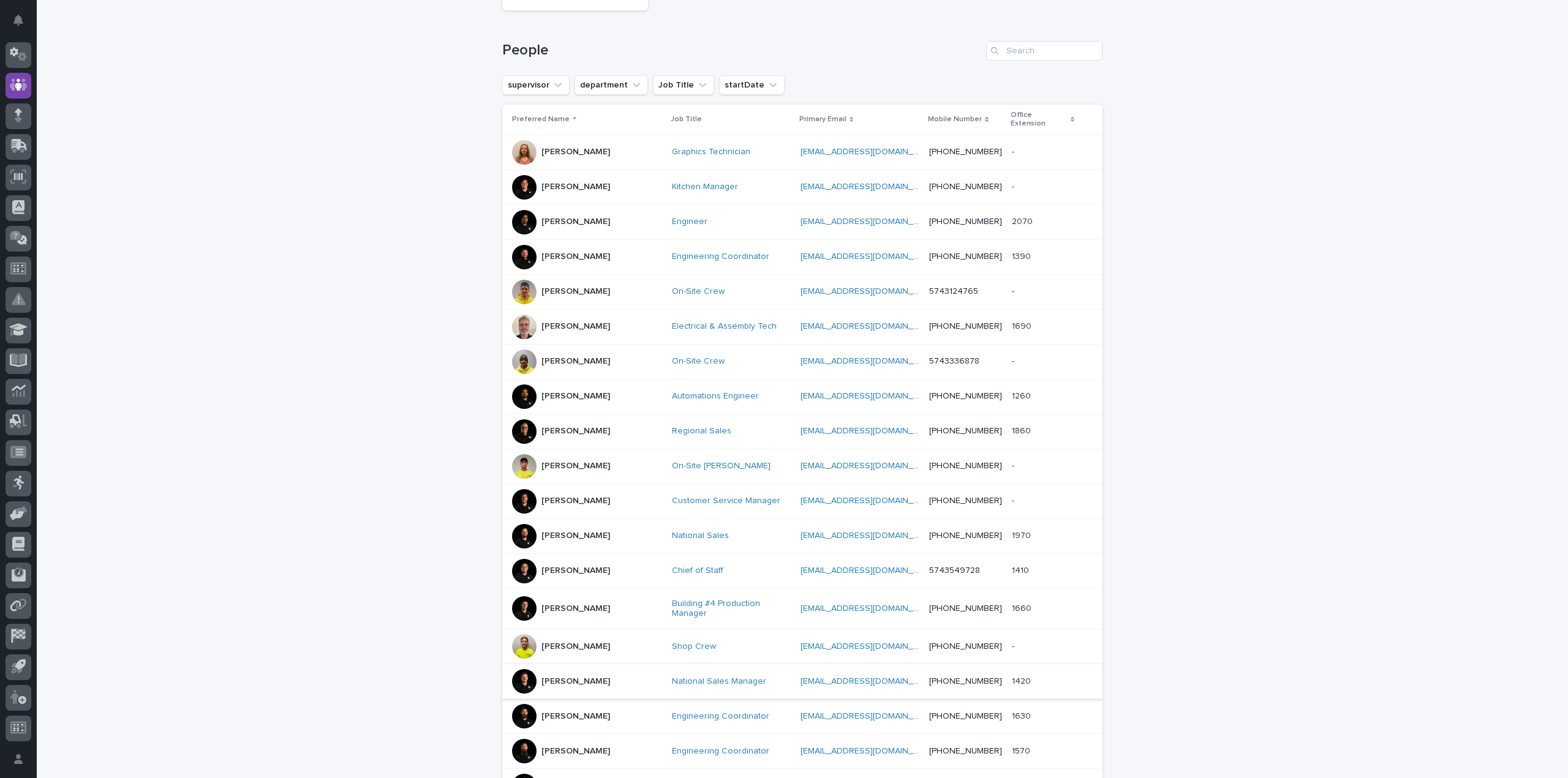
scroll to position [158, 0]
click at [566, 180] on p "[PERSON_NAME]" at bounding box center [576, 185] width 68 height 11
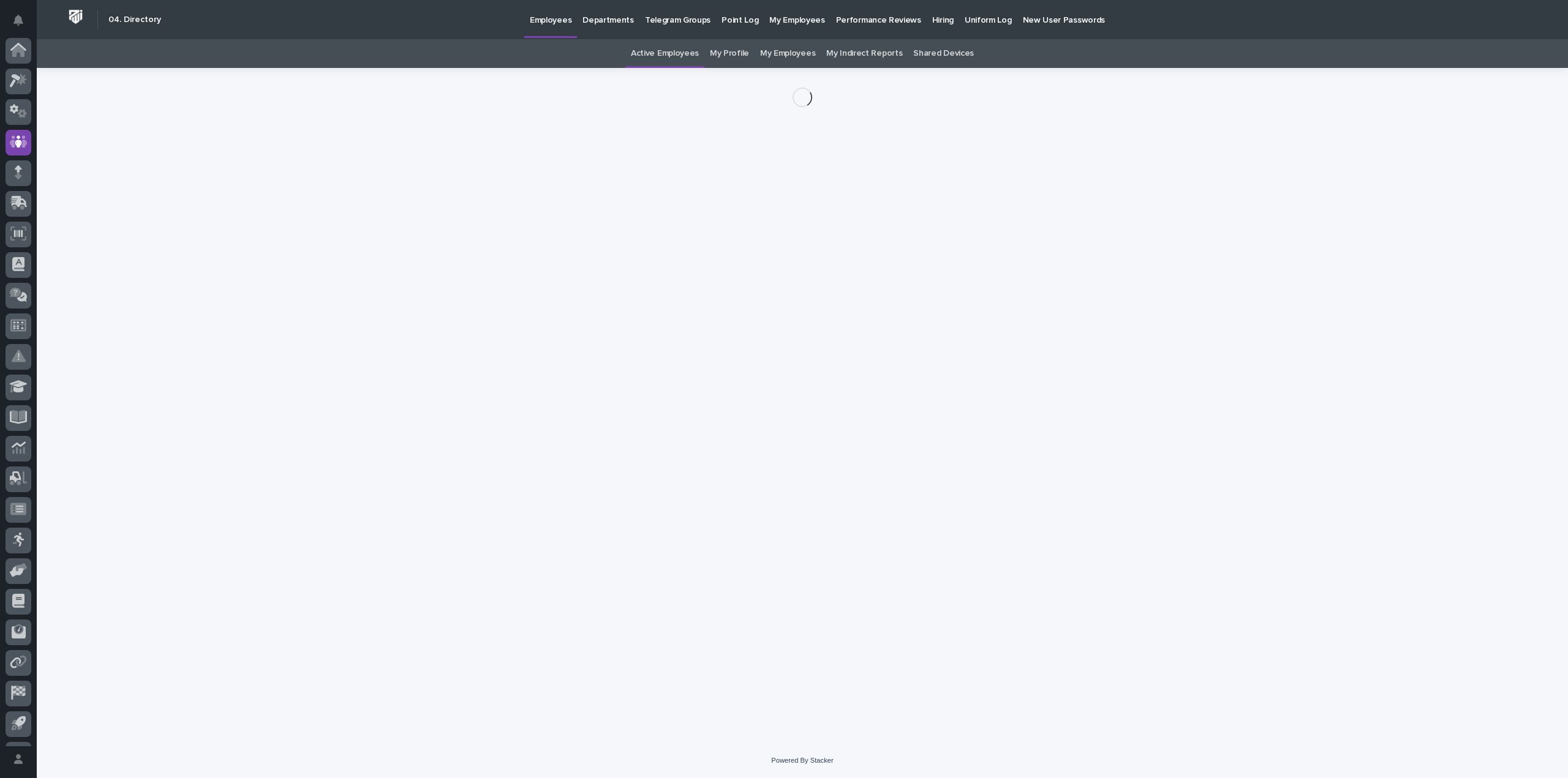
scroll to position [57, 0]
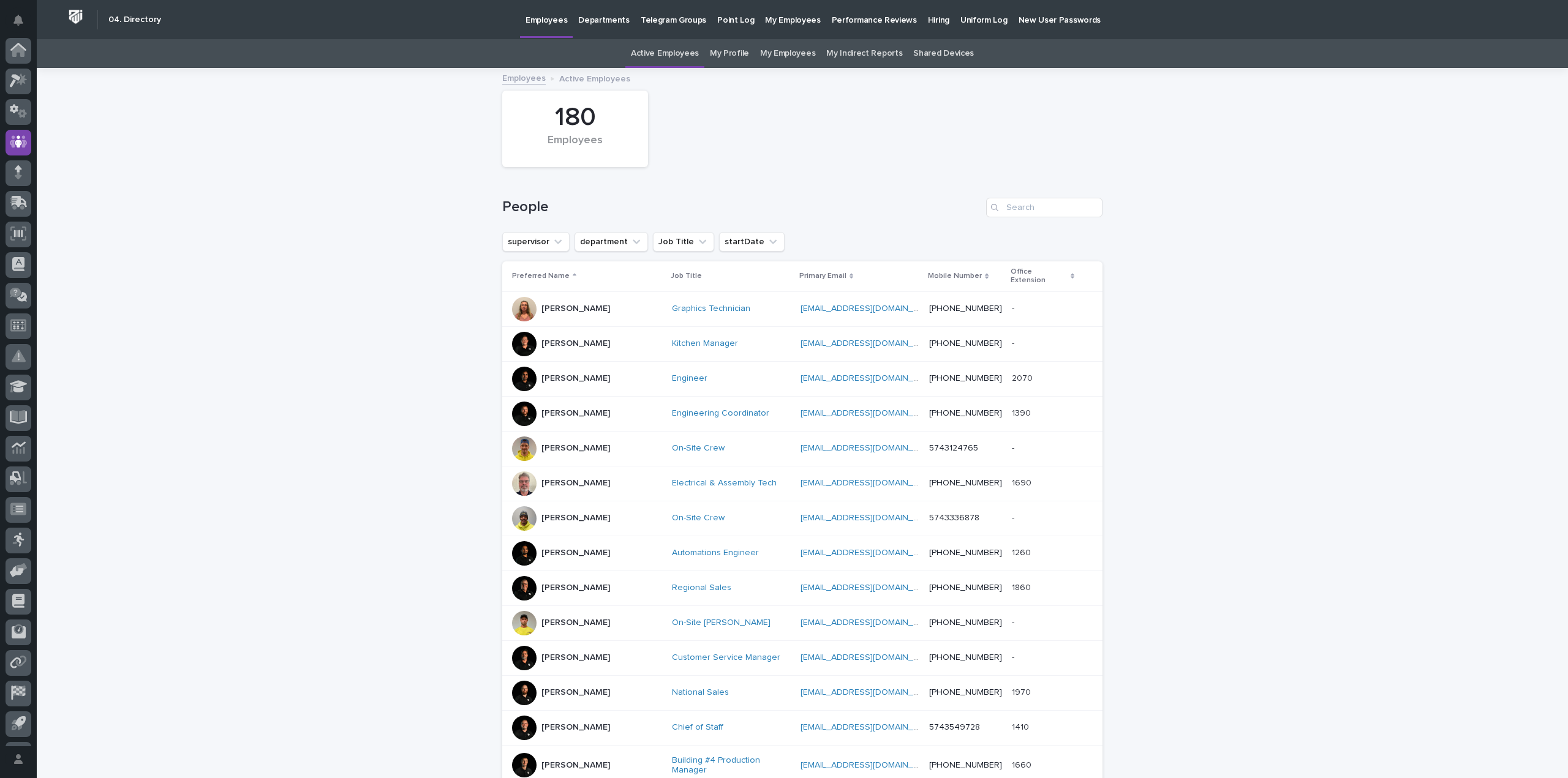
scroll to position [39, 0]
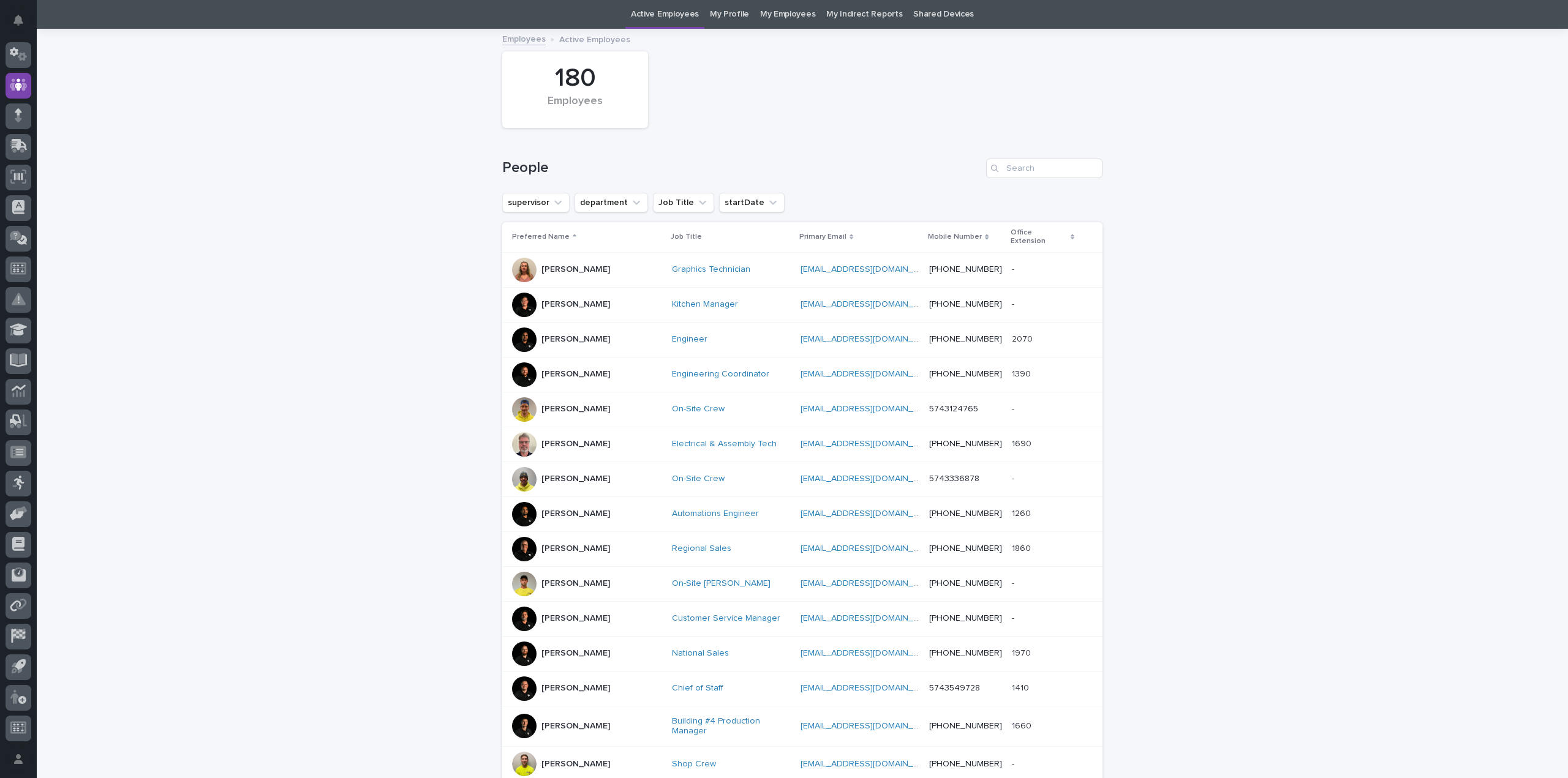
click at [564, 434] on div "[PERSON_NAME]" at bounding box center [576, 444] width 68 height 20
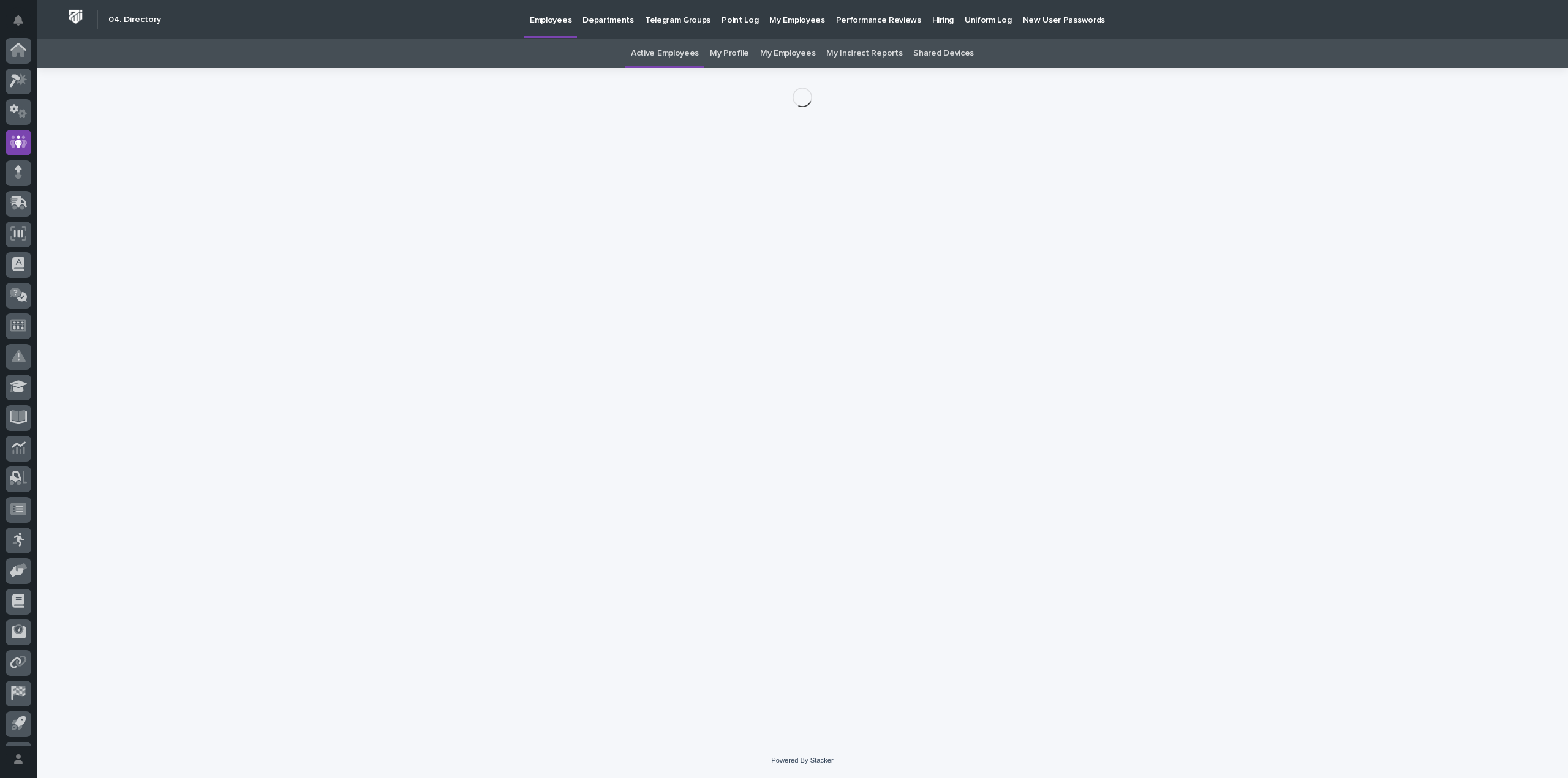
scroll to position [57, 0]
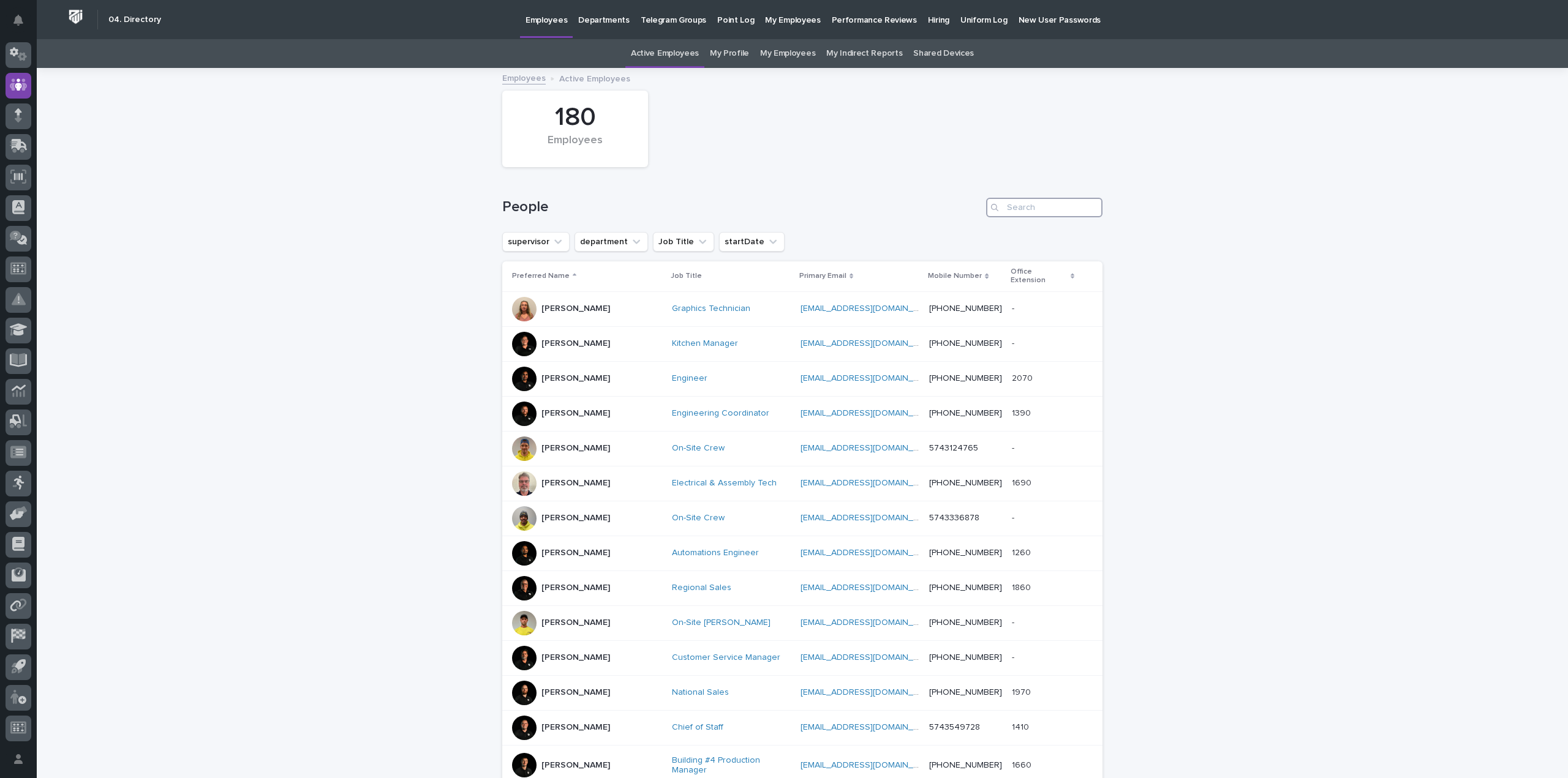
click at [1020, 210] on input "Search" at bounding box center [1044, 207] width 117 height 20
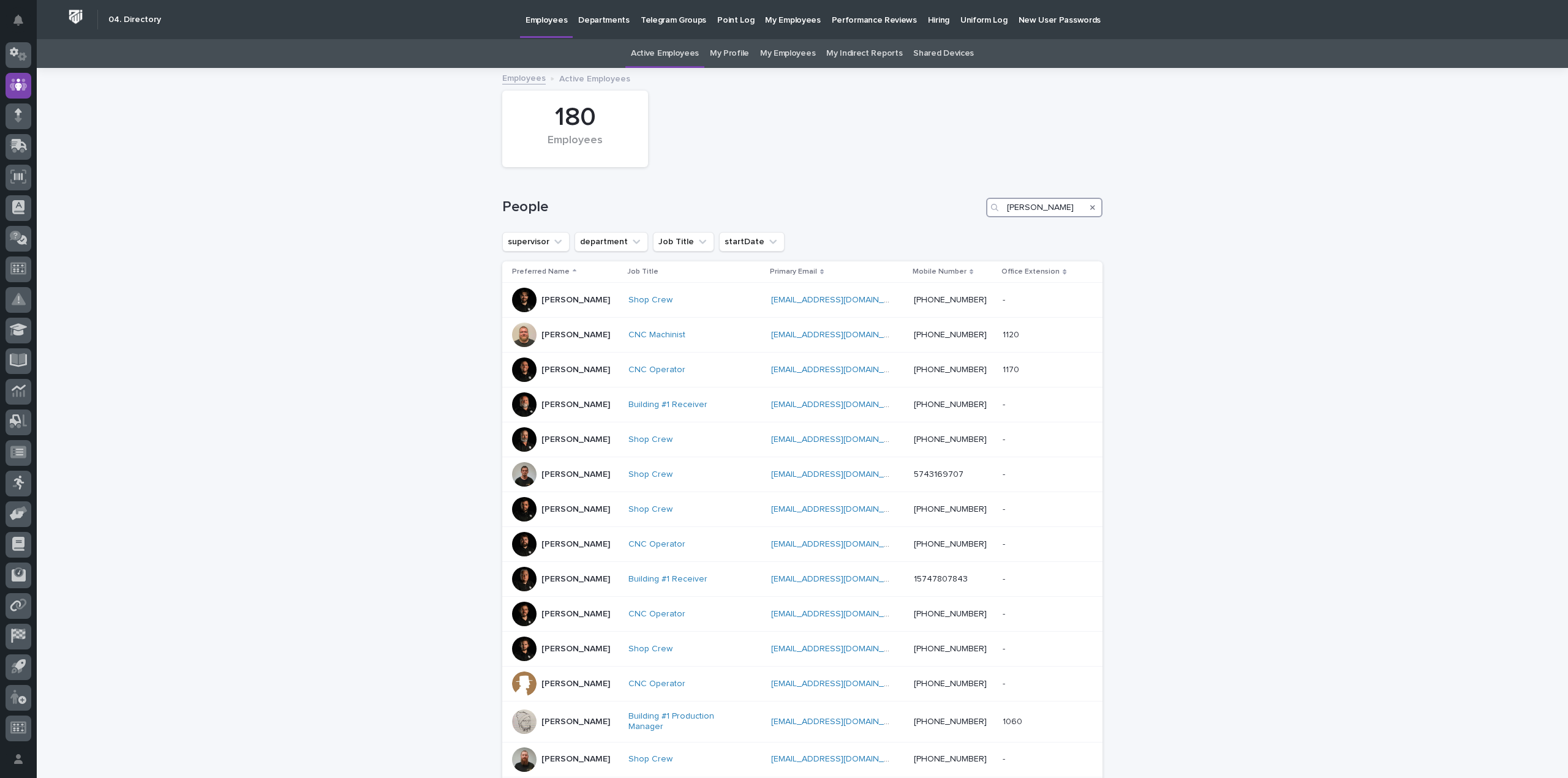
type input "[PERSON_NAME]"
click at [928, 24] on p "Hiring" at bounding box center [938, 13] width 21 height 26
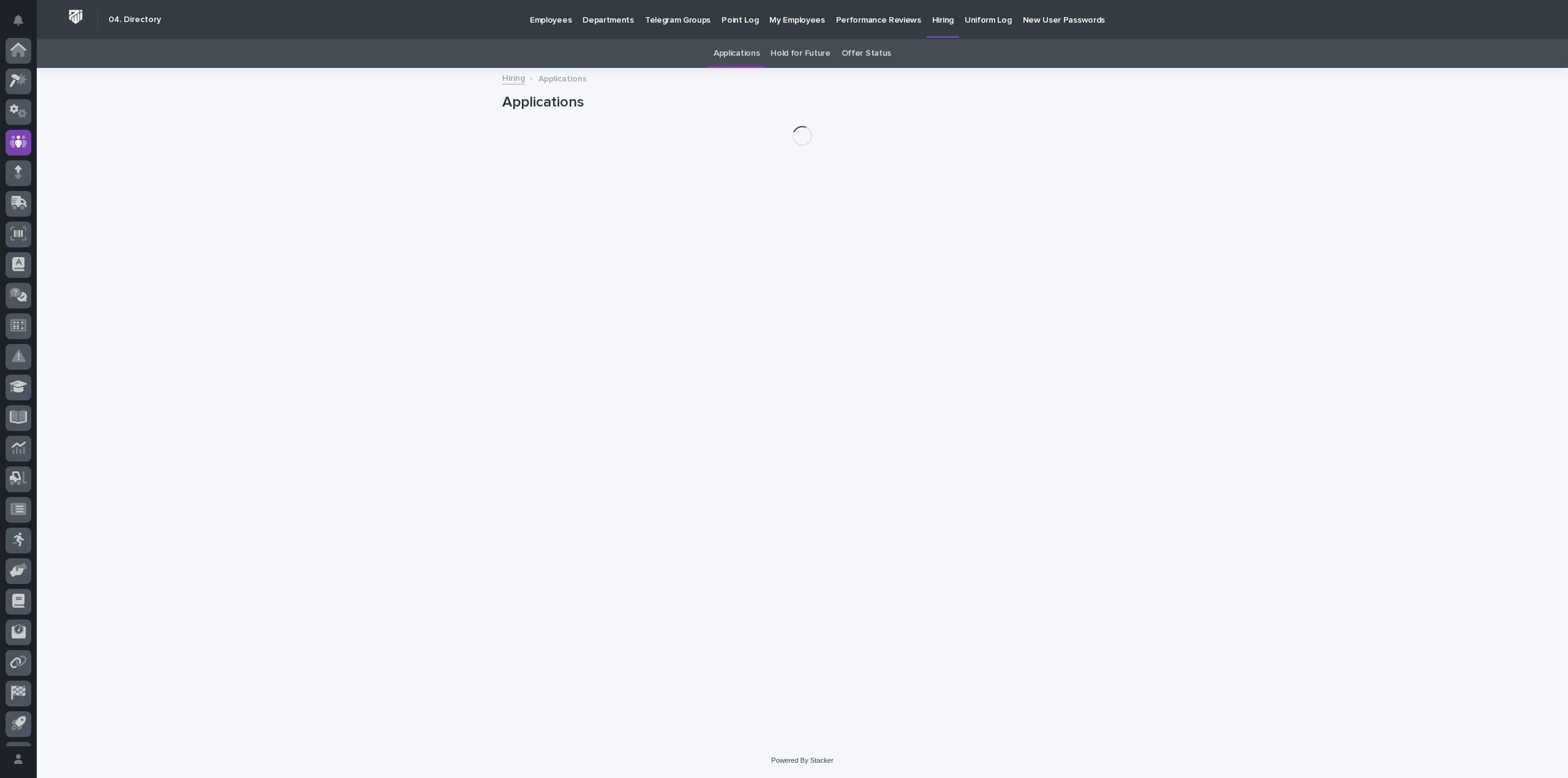
scroll to position [57, 0]
